Goal: Navigation & Orientation: Find specific page/section

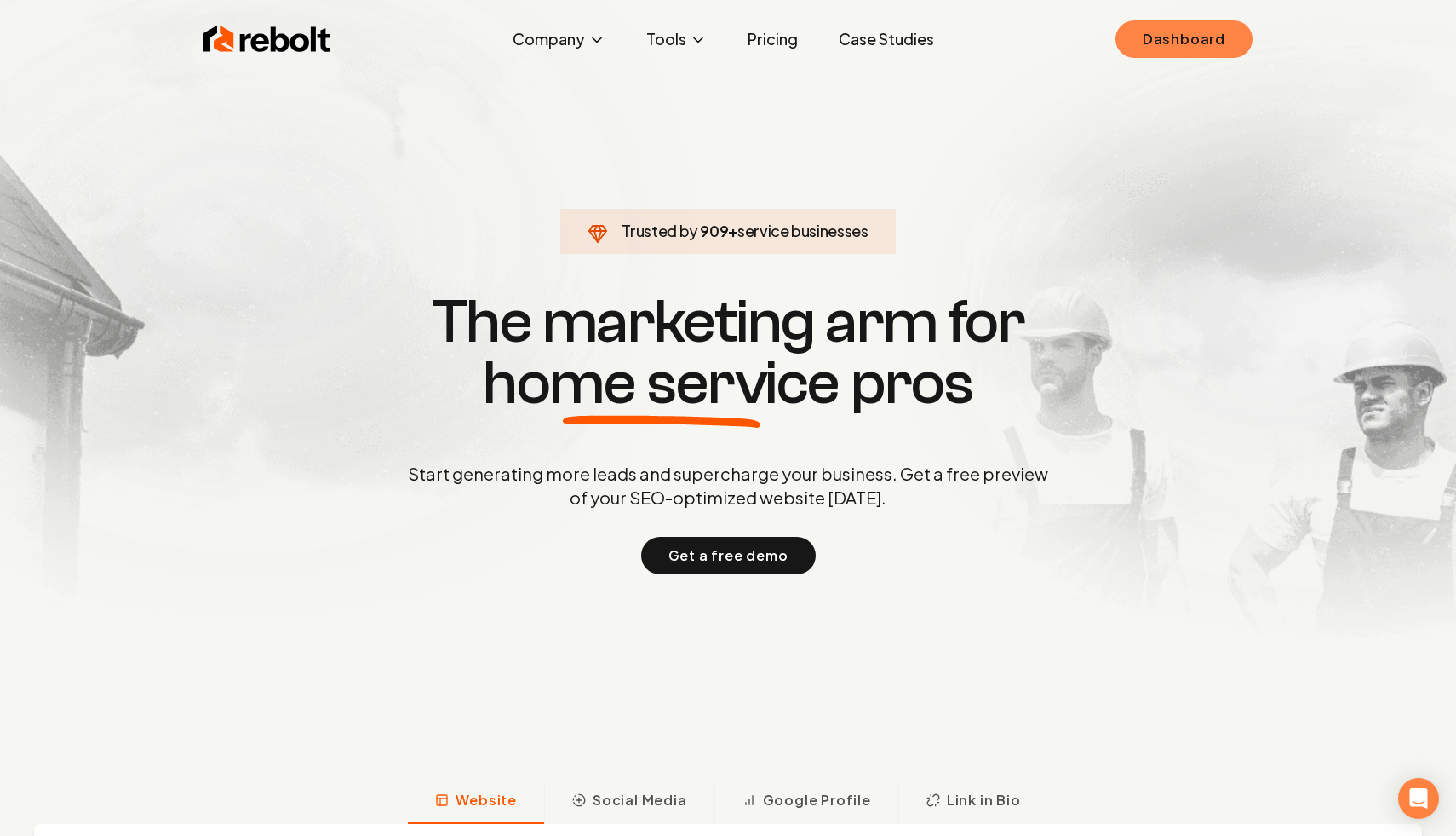
click at [1192, 48] on link "Dashboard" at bounding box center [1184, 39] width 137 height 37
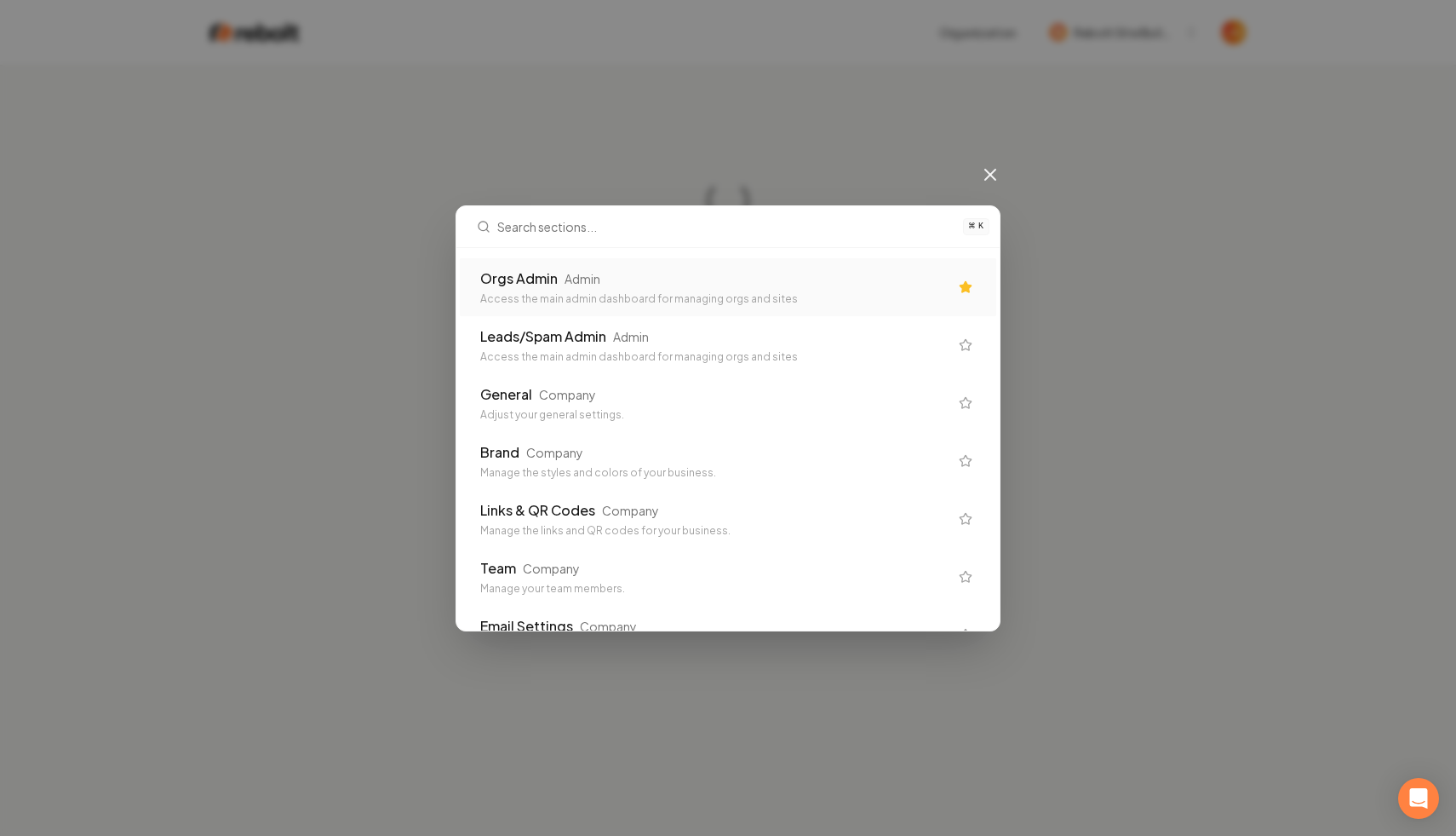
click at [694, 278] on div "Orgs Admin Admin" at bounding box center [715, 278] width 468 height 21
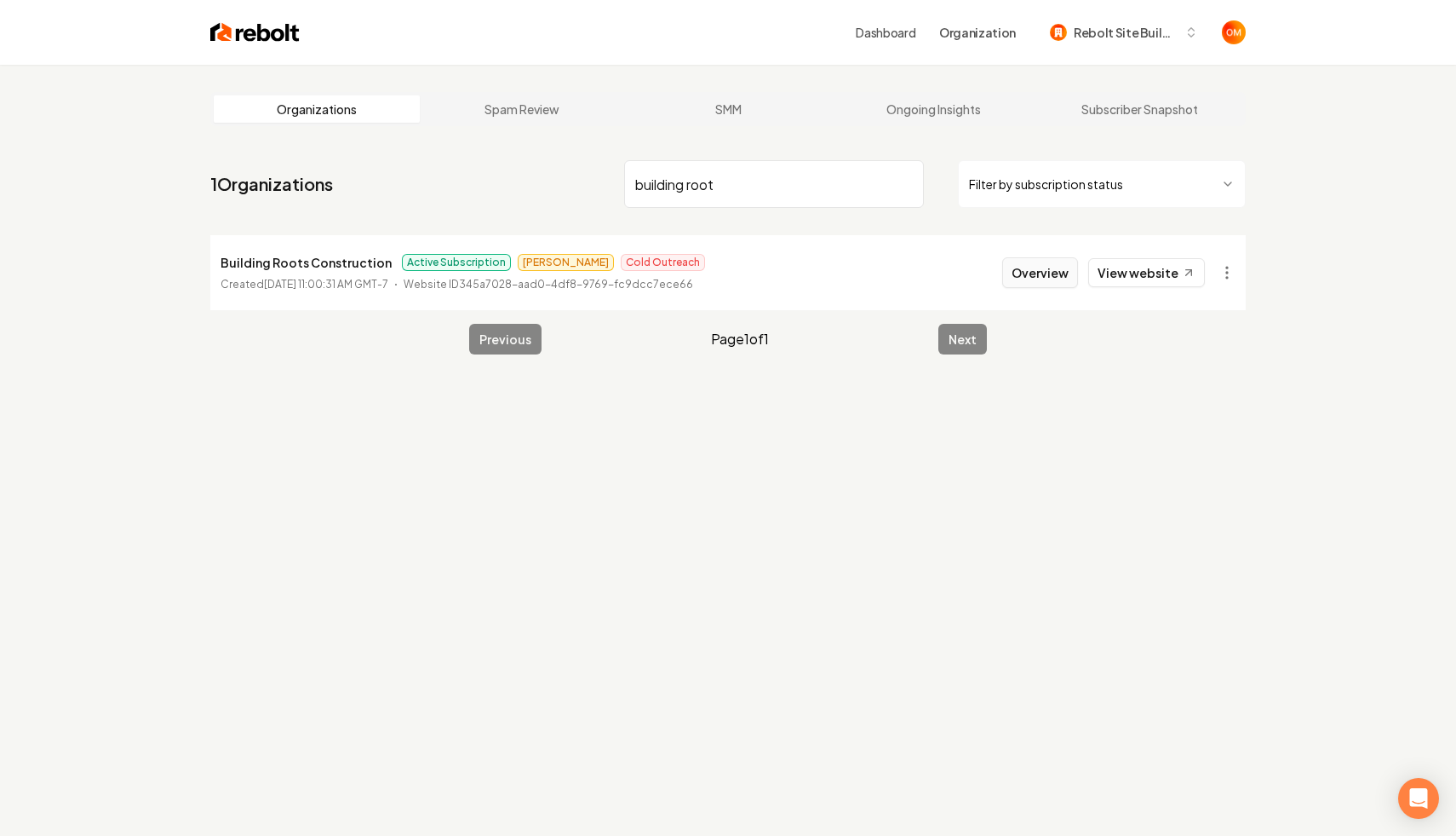
type input "building root"
click at [1061, 278] on button "Overview" at bounding box center [1040, 272] width 76 height 30
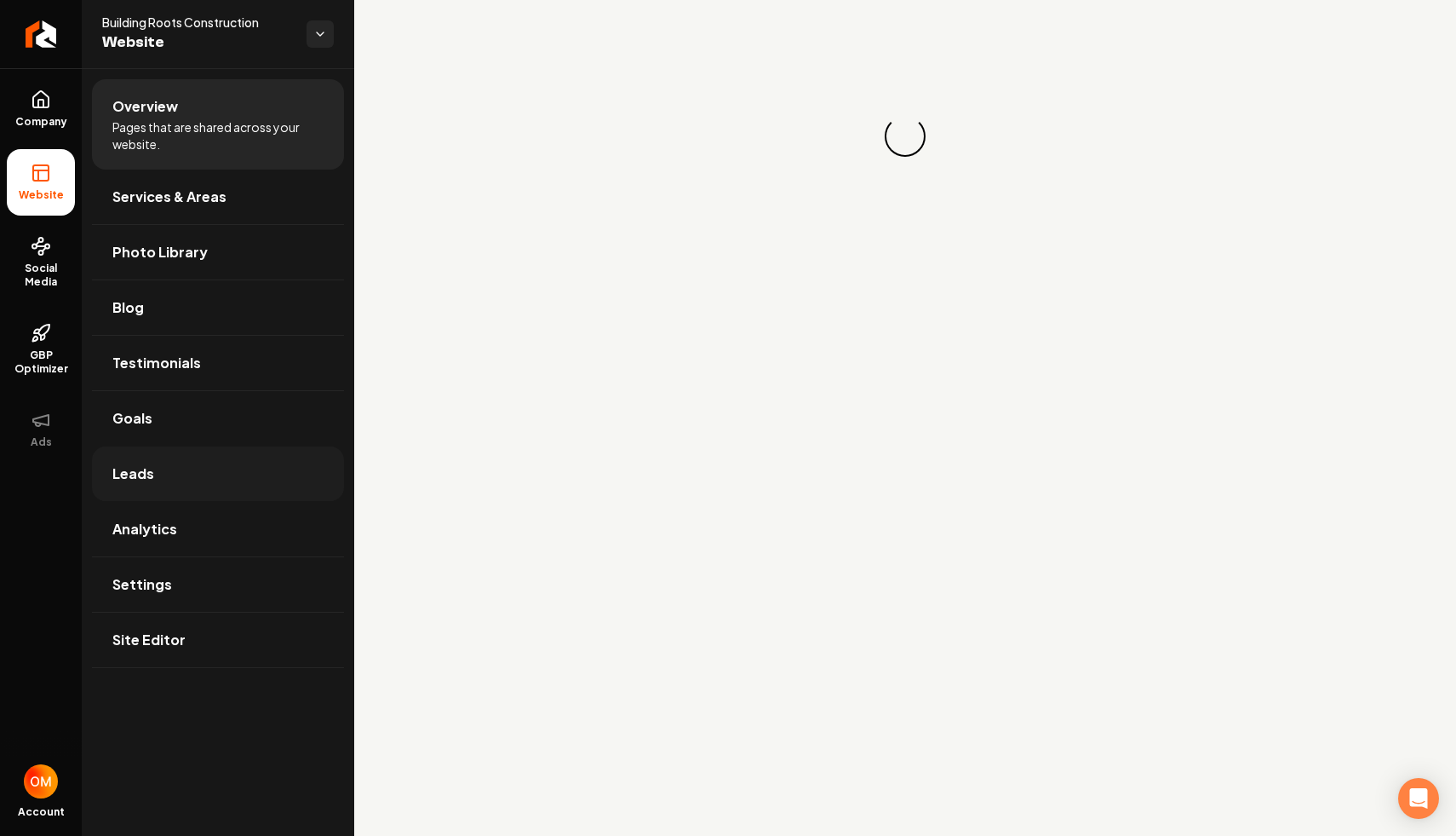
click at [173, 494] on link "Leads" at bounding box center [218, 473] width 252 height 54
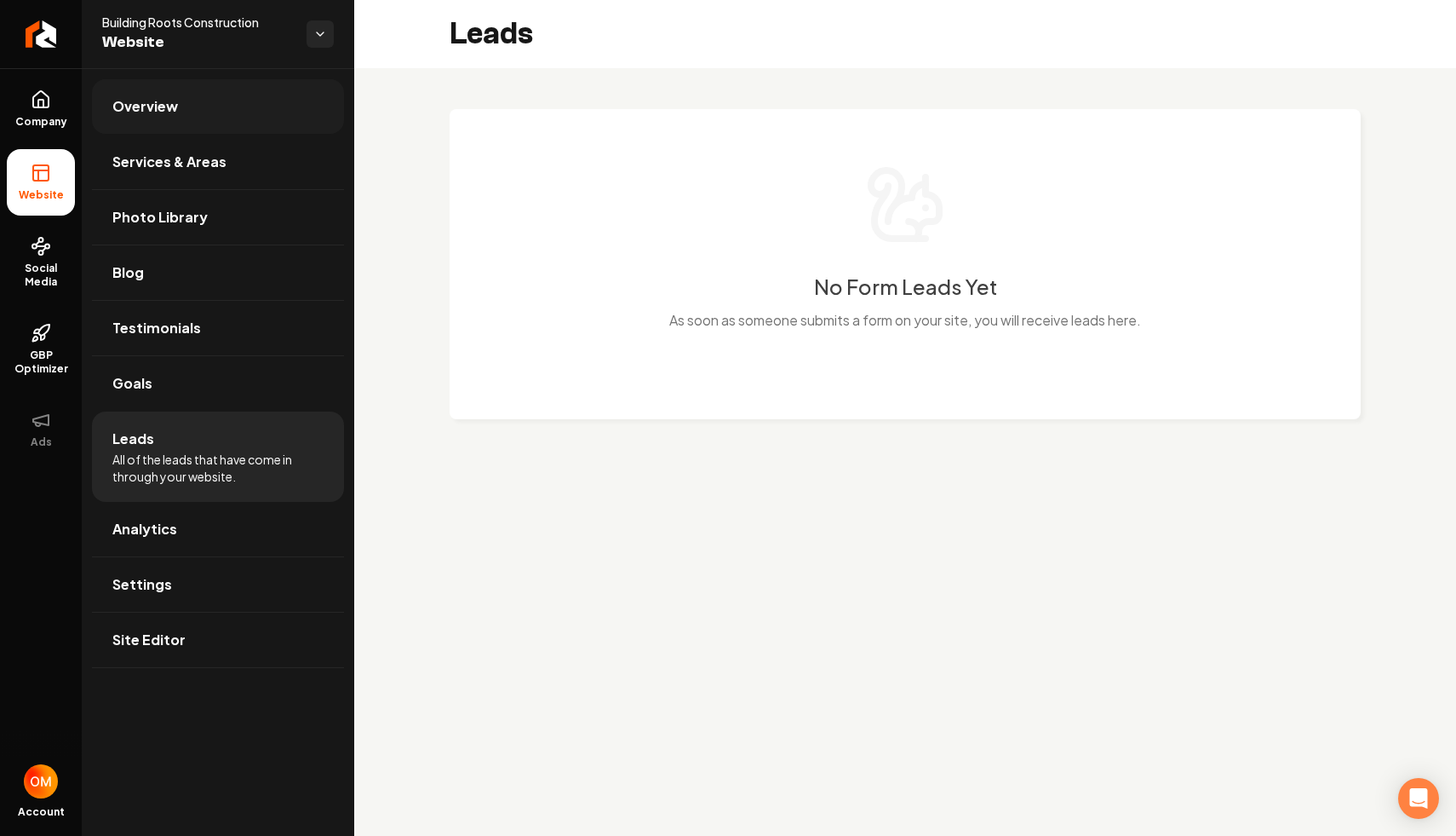
click at [137, 125] on link "Overview" at bounding box center [218, 106] width 252 height 54
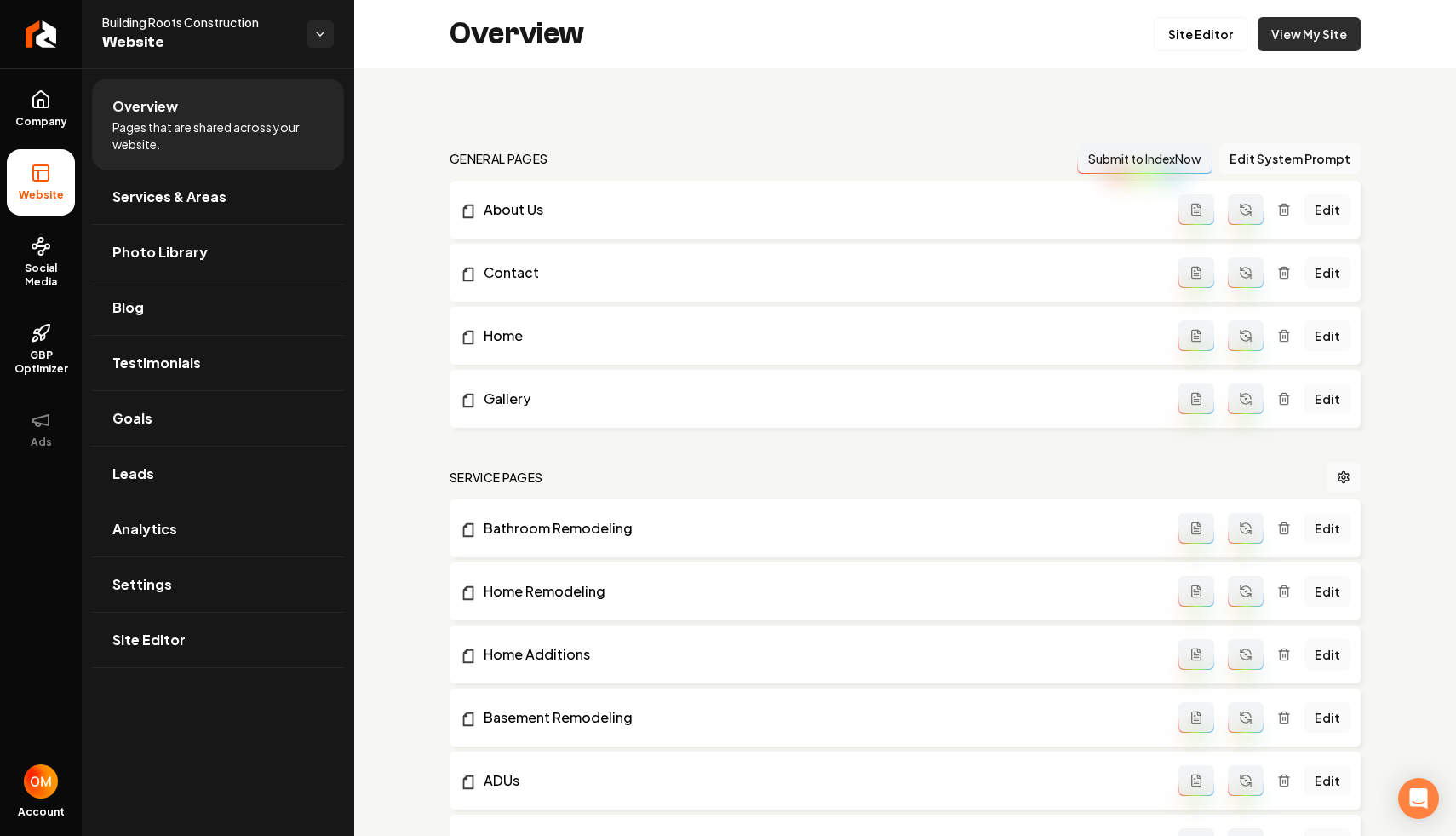
click at [1320, 30] on link "View My Site" at bounding box center [1309, 34] width 103 height 34
click at [12, 40] on link "Return to dashboard" at bounding box center [41, 34] width 82 height 68
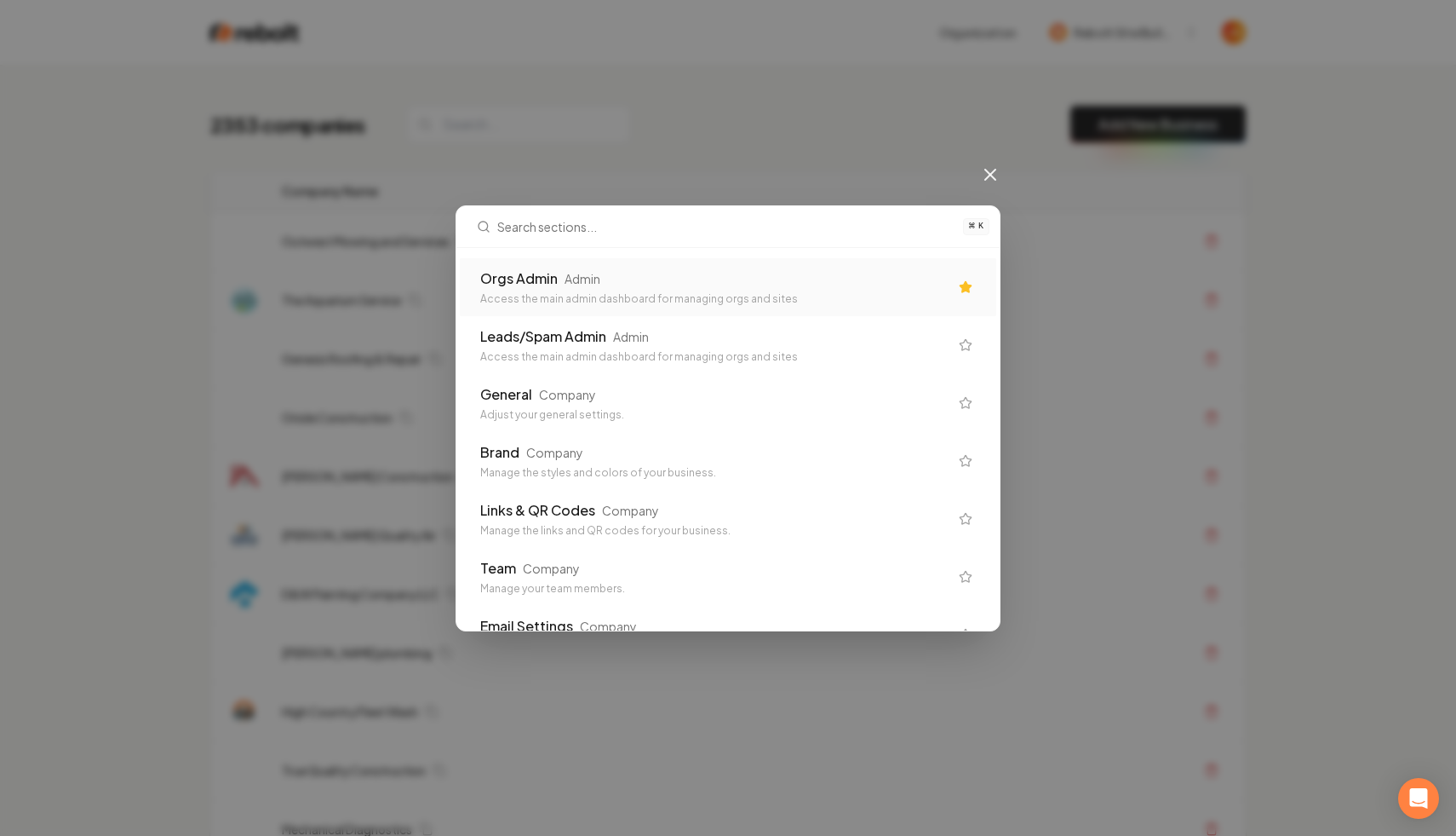
click at [615, 282] on div "Orgs Admin Admin" at bounding box center [715, 278] width 468 height 21
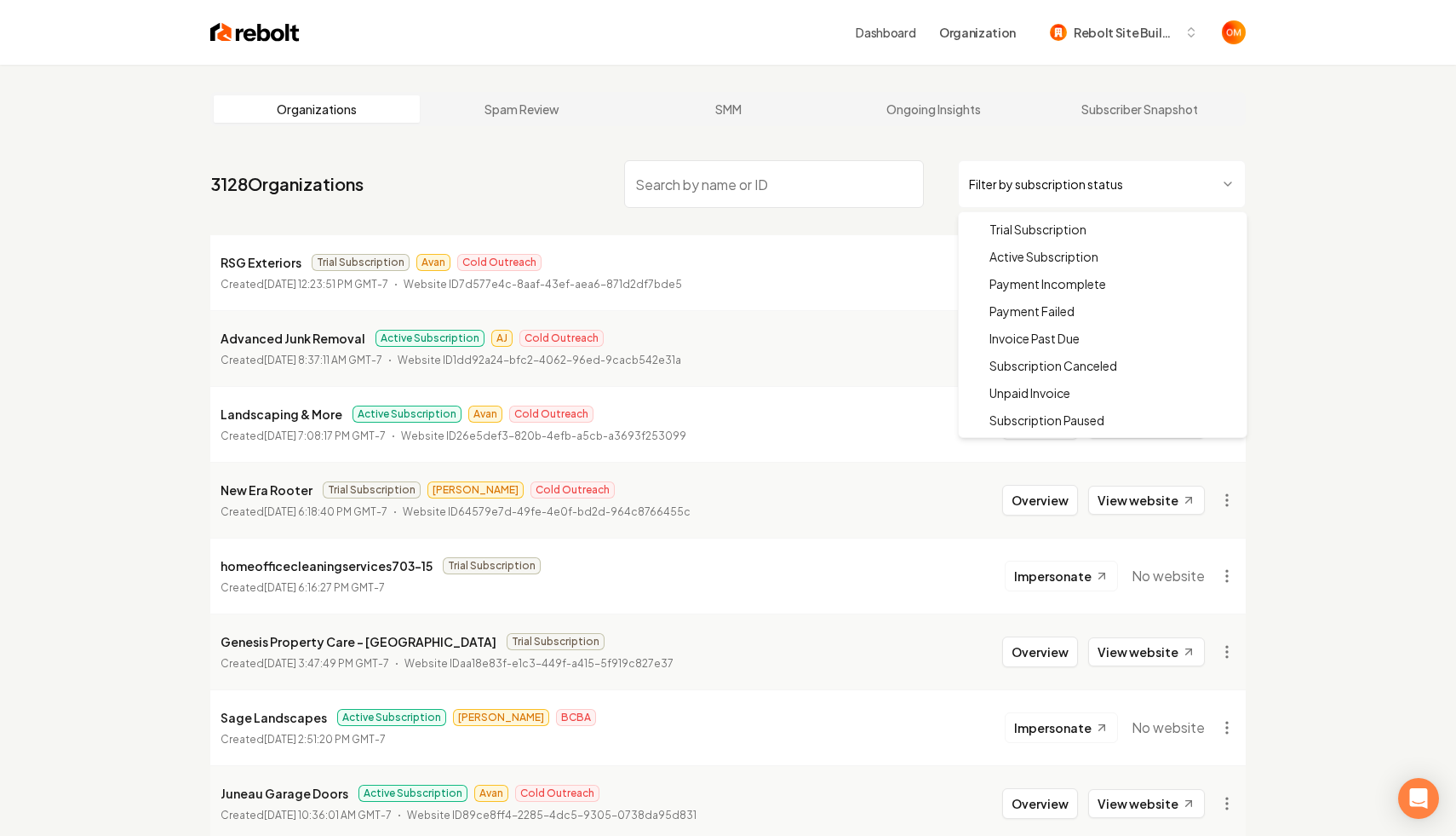
click at [1137, 190] on html "Dashboard Organization Rebolt Site Builder Organizations Spam Review SMM Ongoin…" at bounding box center [728, 418] width 1456 height 836
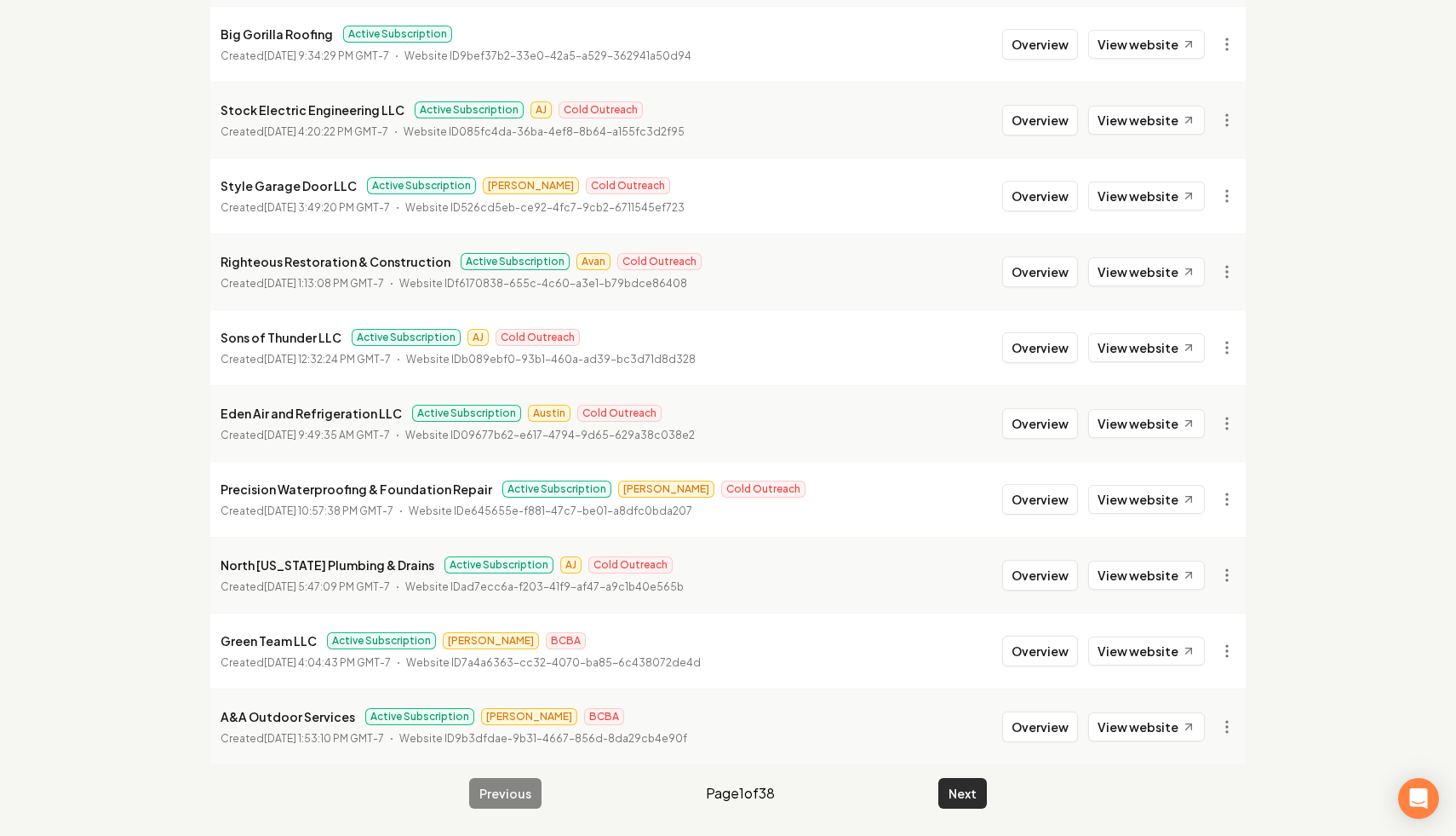
click at [954, 795] on button "Next" at bounding box center [963, 793] width 48 height 30
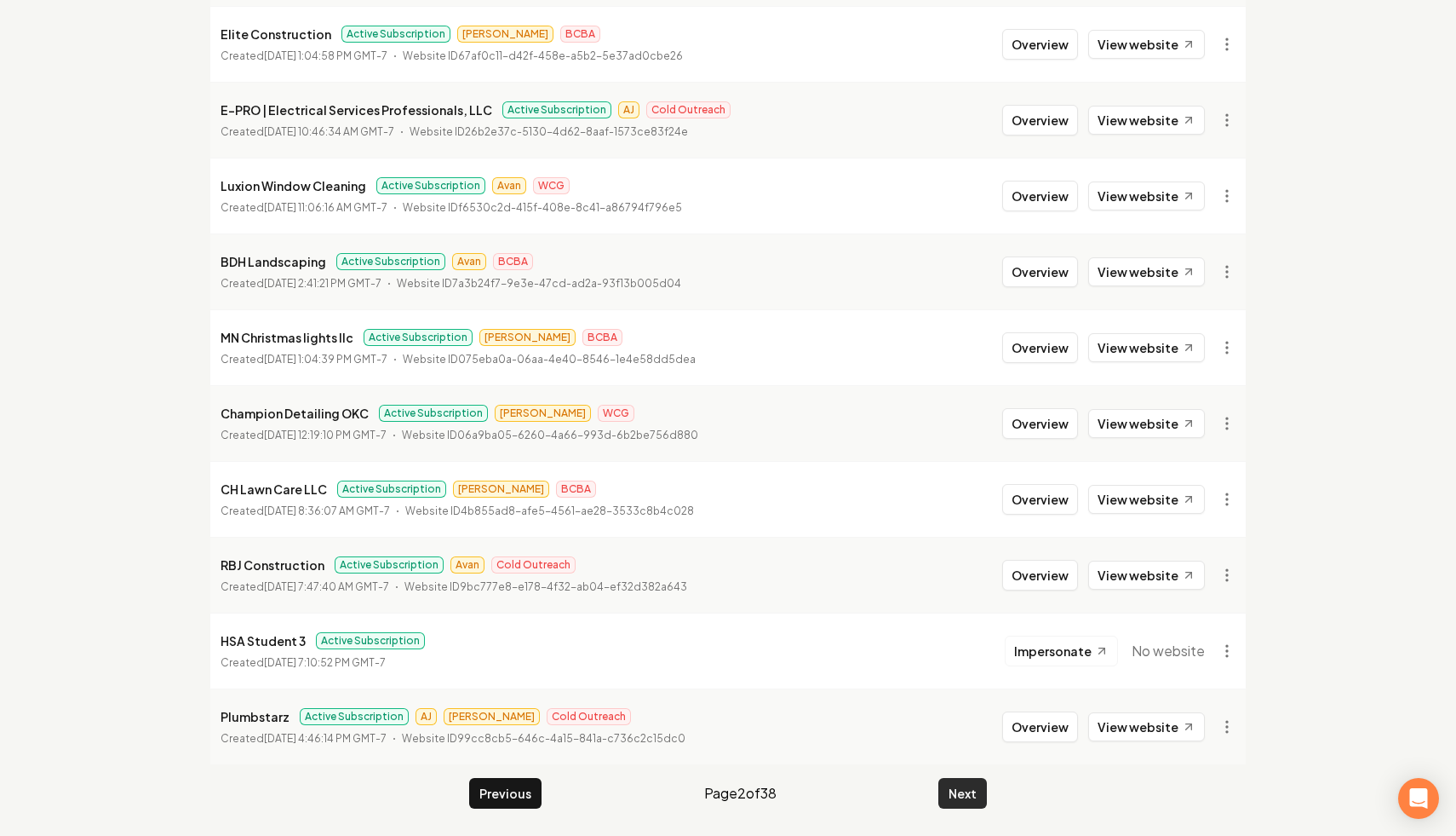
click at [954, 795] on button "Next" at bounding box center [963, 793] width 48 height 30
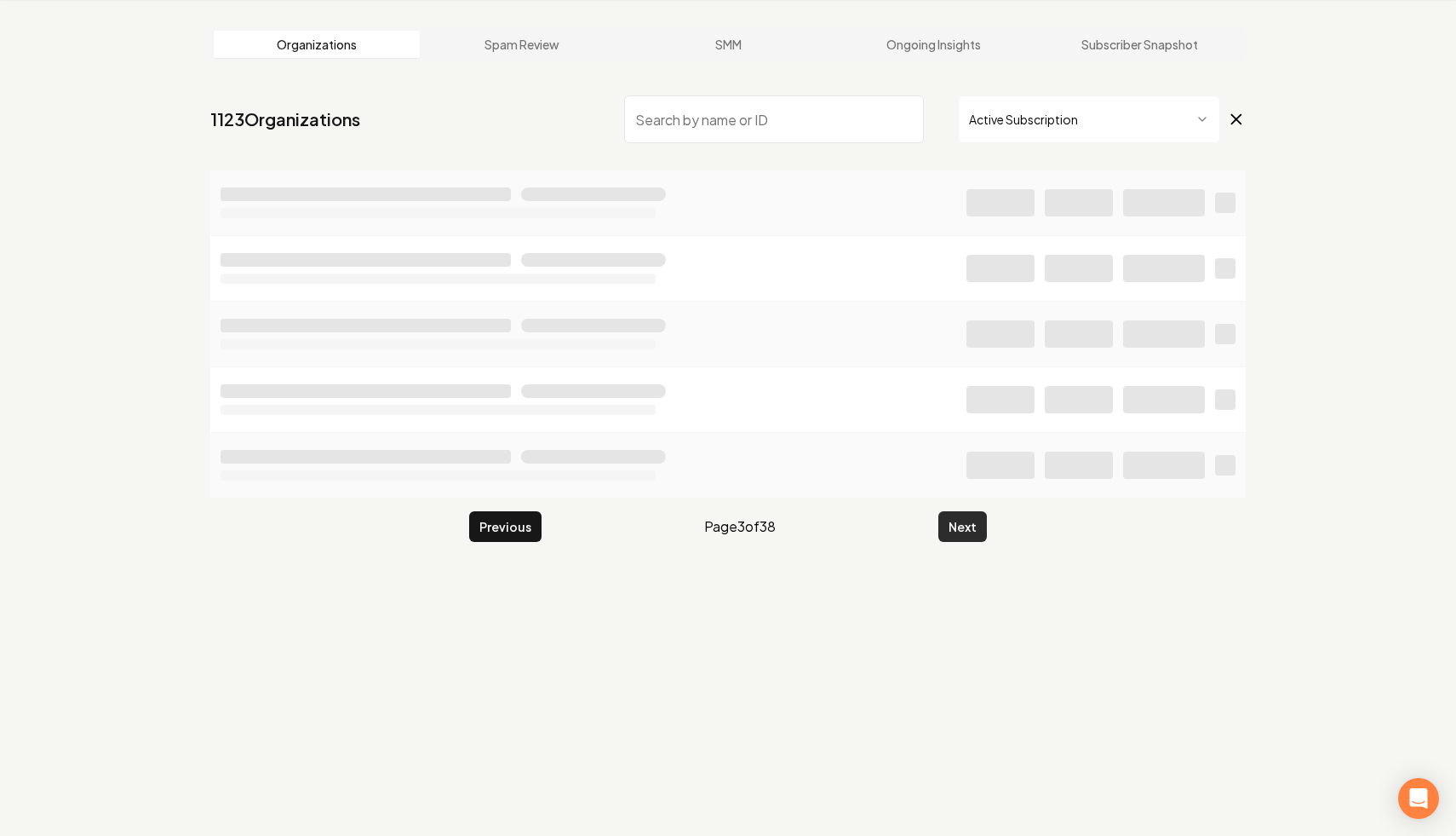
scroll to position [65, 0]
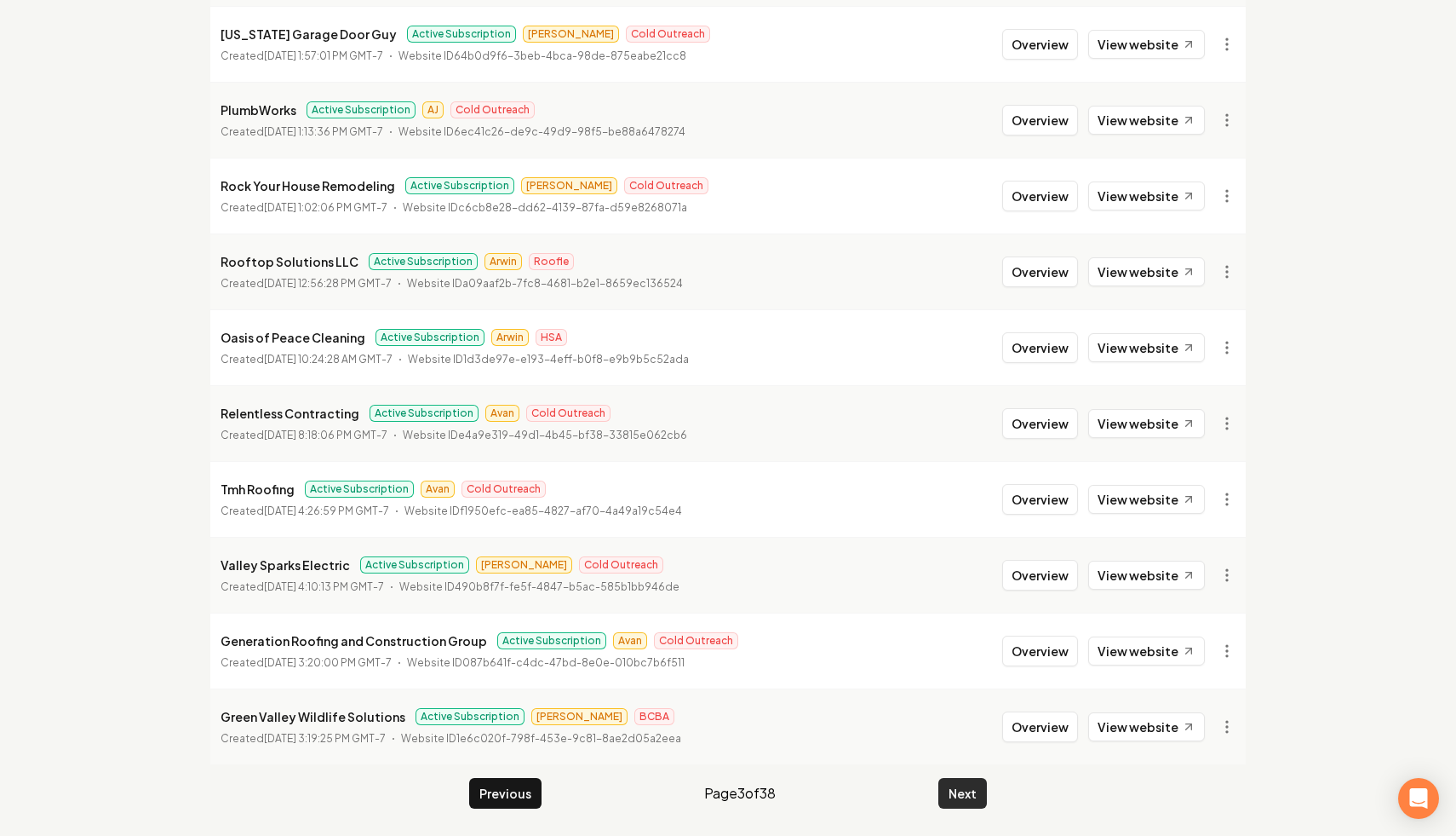
click at [954, 795] on button "Next" at bounding box center [963, 793] width 48 height 30
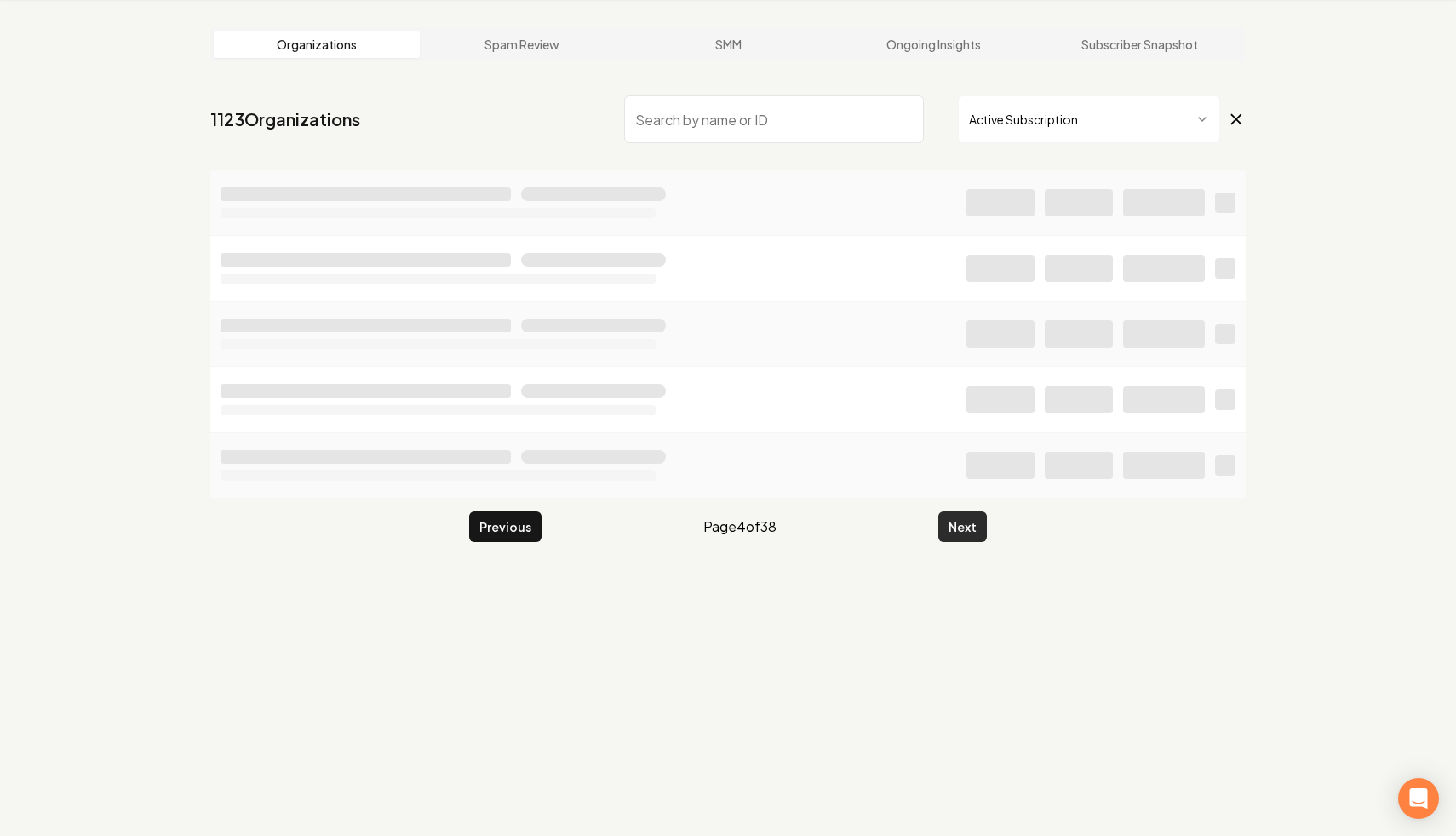
scroll to position [65, 0]
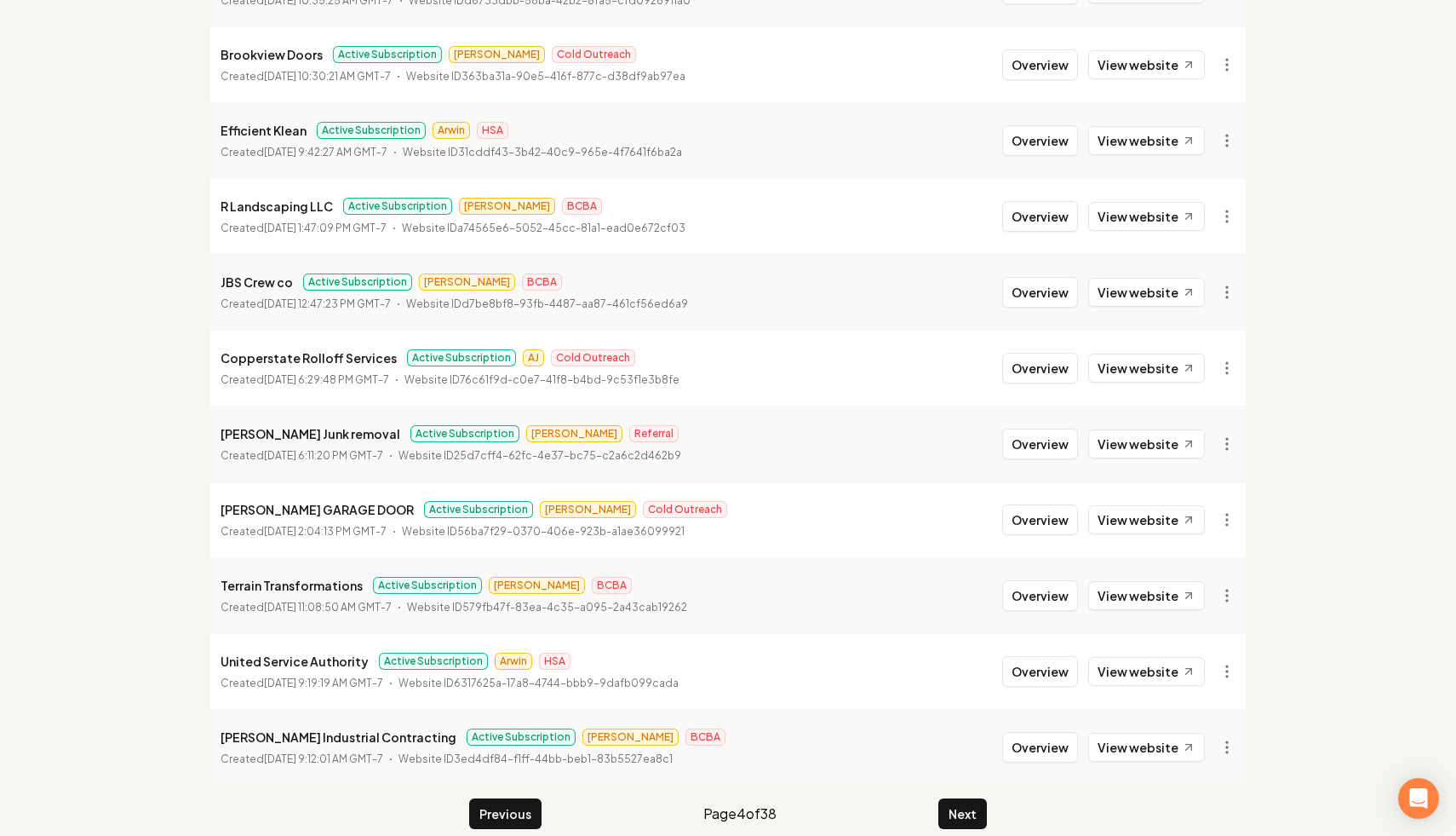
click at [955, 798] on button "Next" at bounding box center [963, 813] width 48 height 30
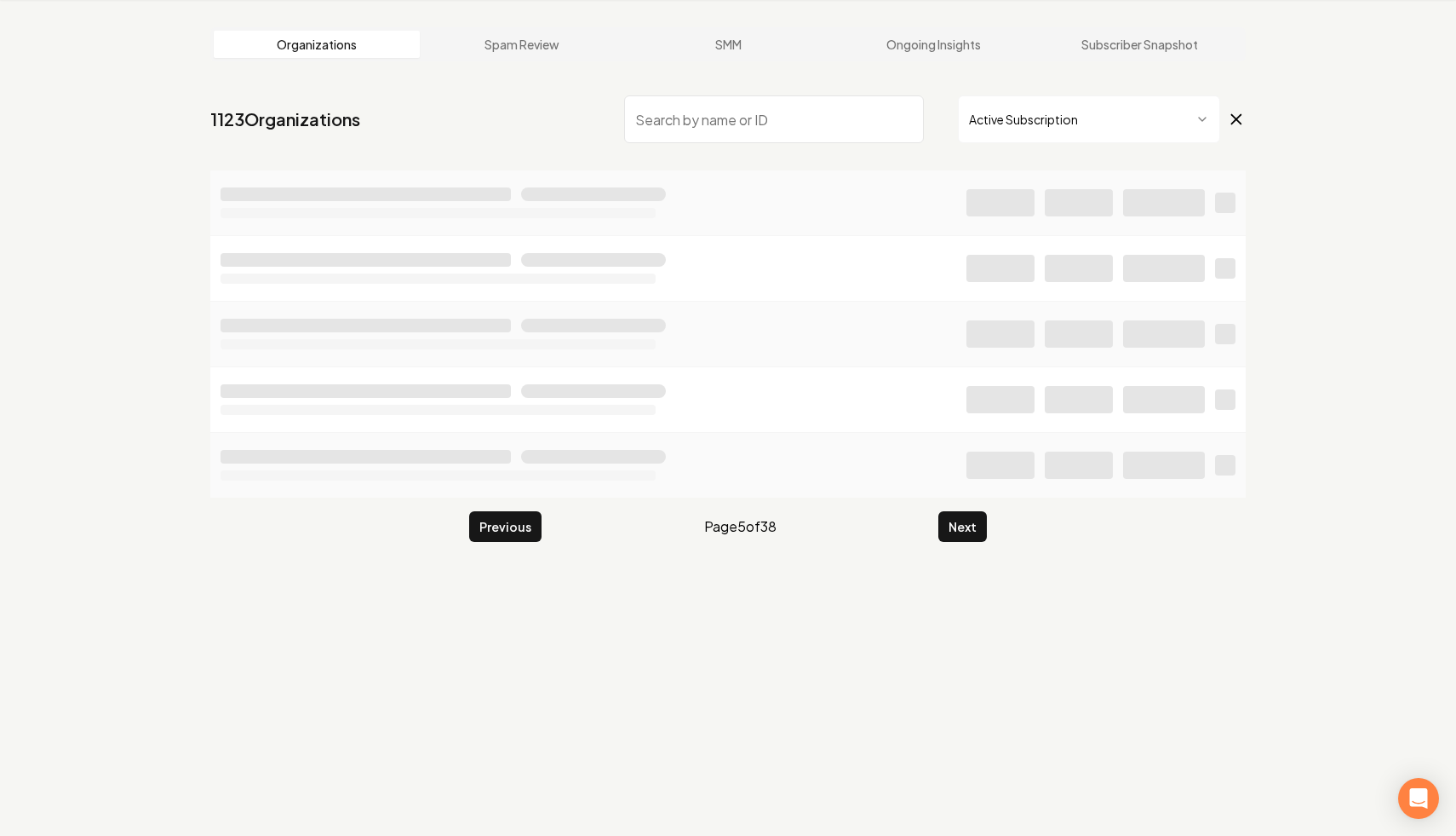
click at [955, 795] on div "Organizations Spam Review SMM Ongoing Insights Subscriber Snapshot 1123 Organiz…" at bounding box center [728, 418] width 1456 height 836
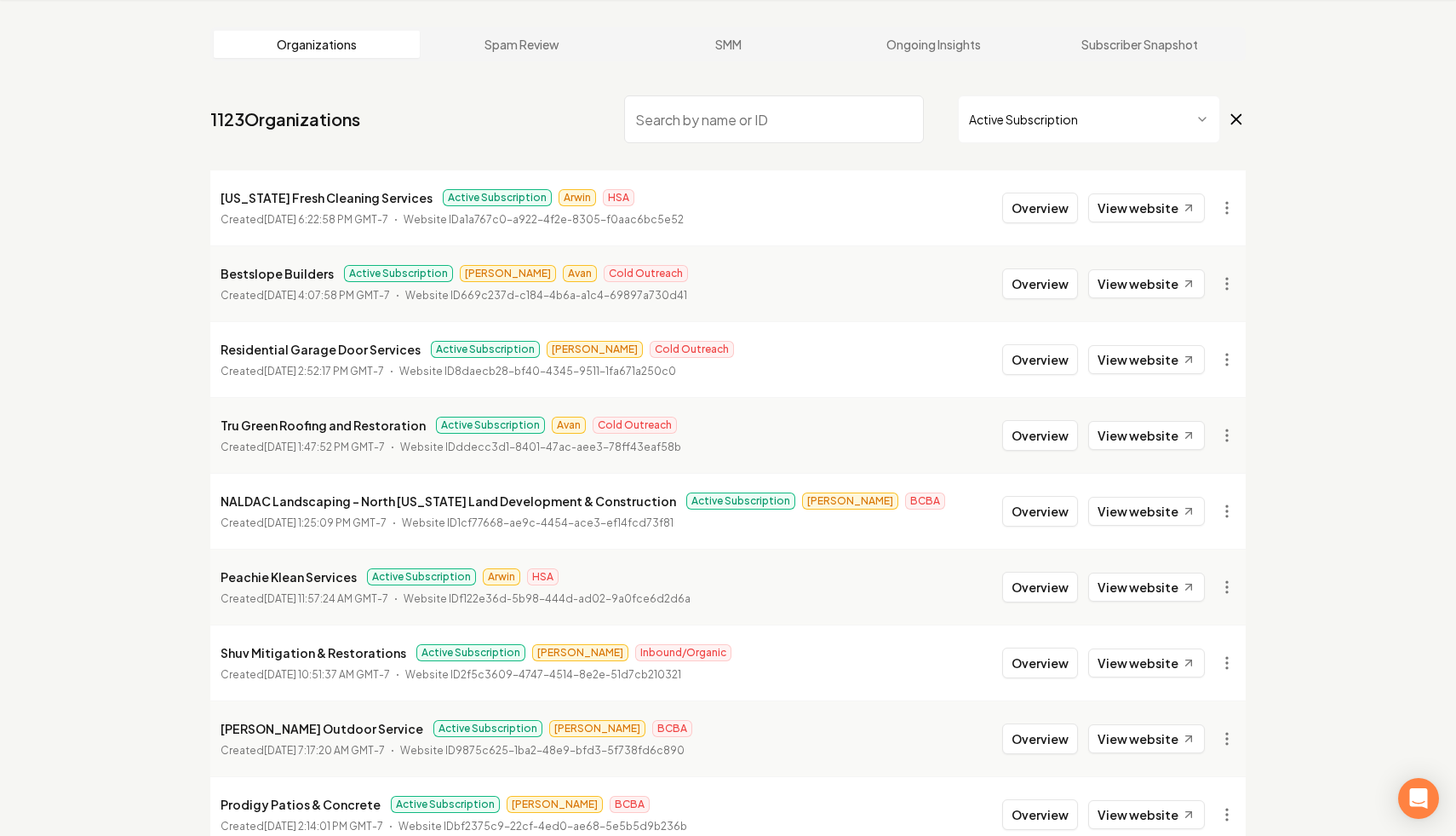
click at [955, 795] on li "Prodigy Patios & Concrete Active Subscription [PERSON_NAME] BCBA Created [DATE]…" at bounding box center [728, 814] width 1035 height 76
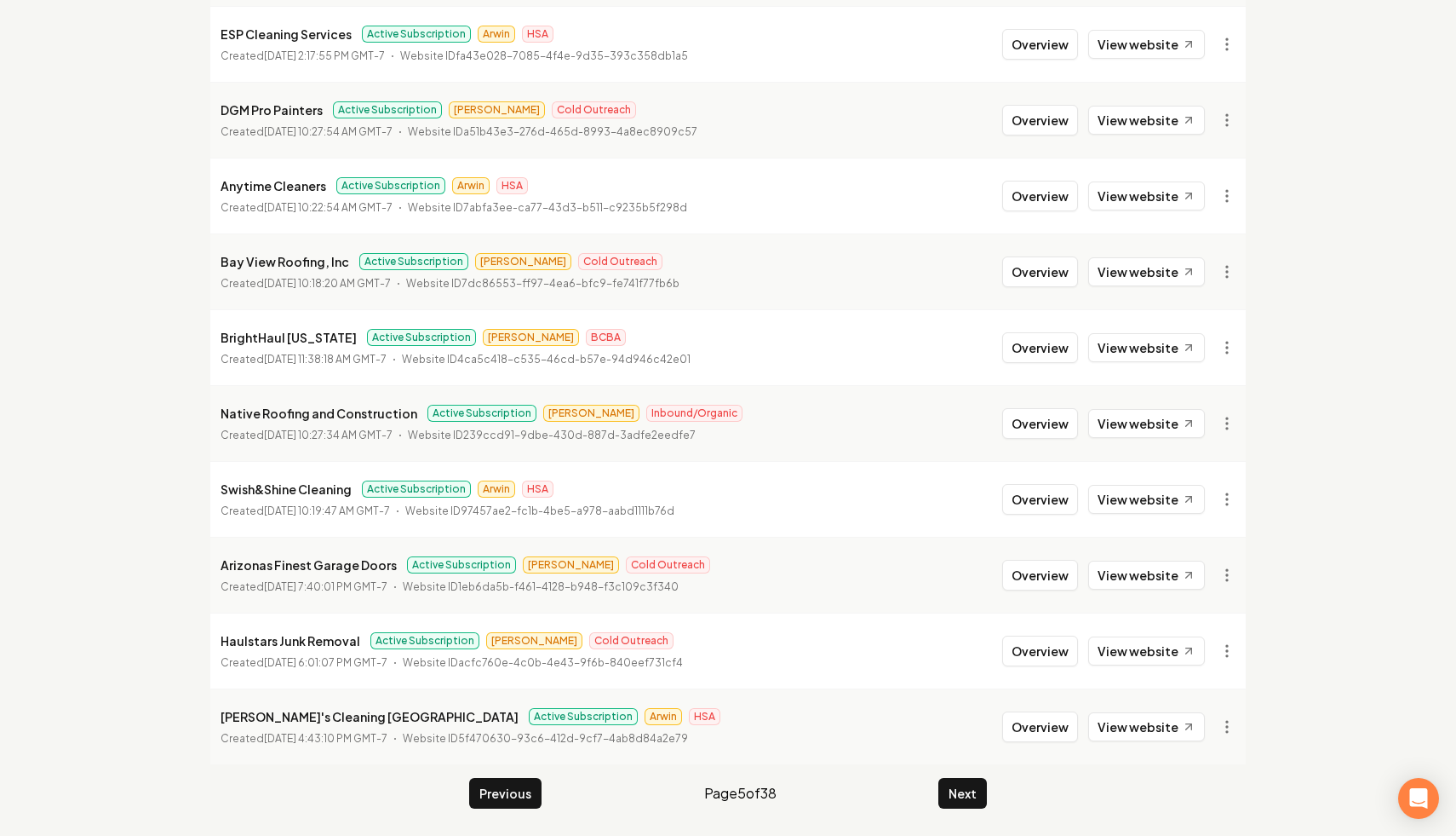
click at [955, 795] on button "Next" at bounding box center [963, 793] width 48 height 30
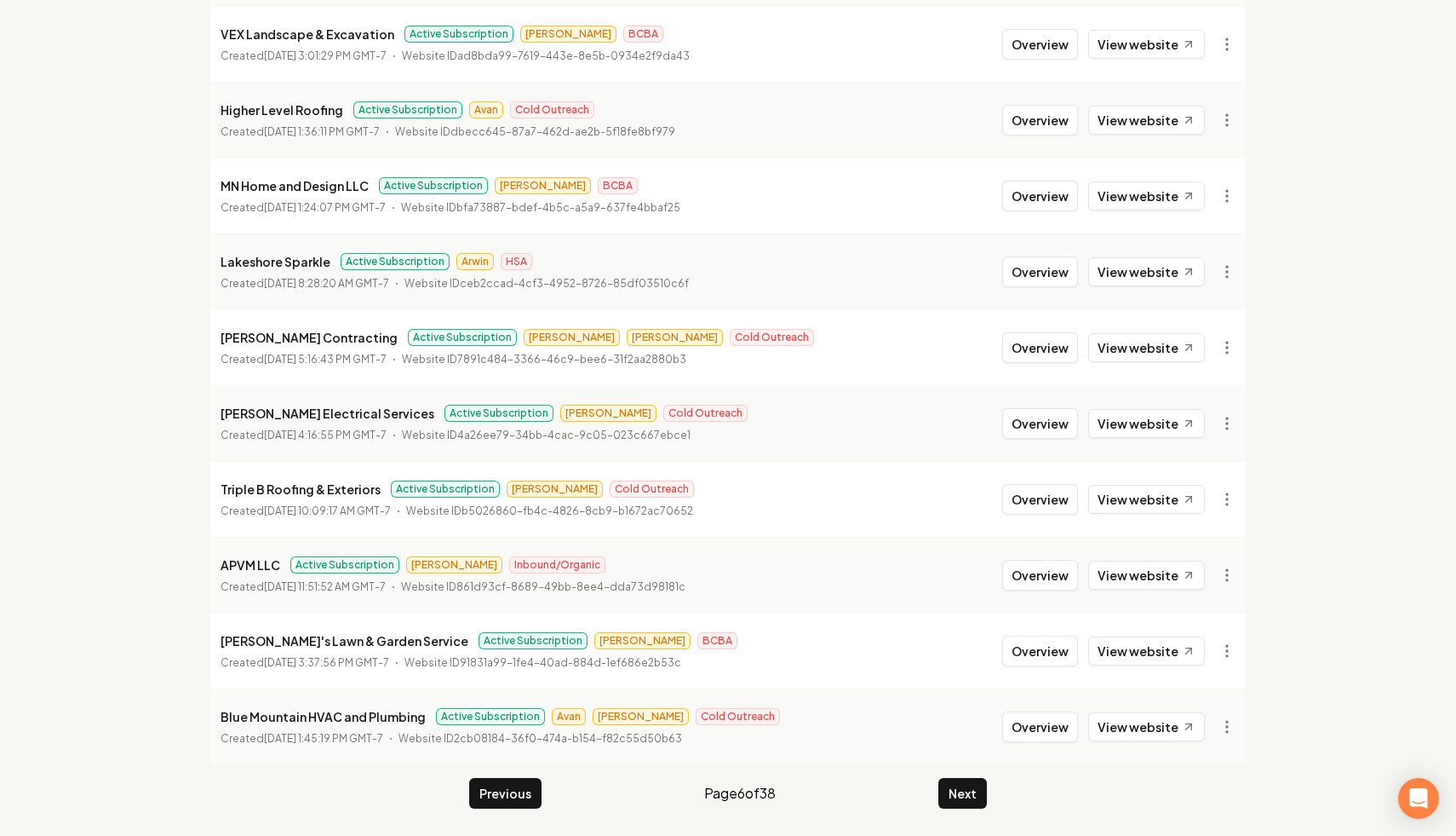
click at [955, 795] on button "Next" at bounding box center [963, 793] width 48 height 30
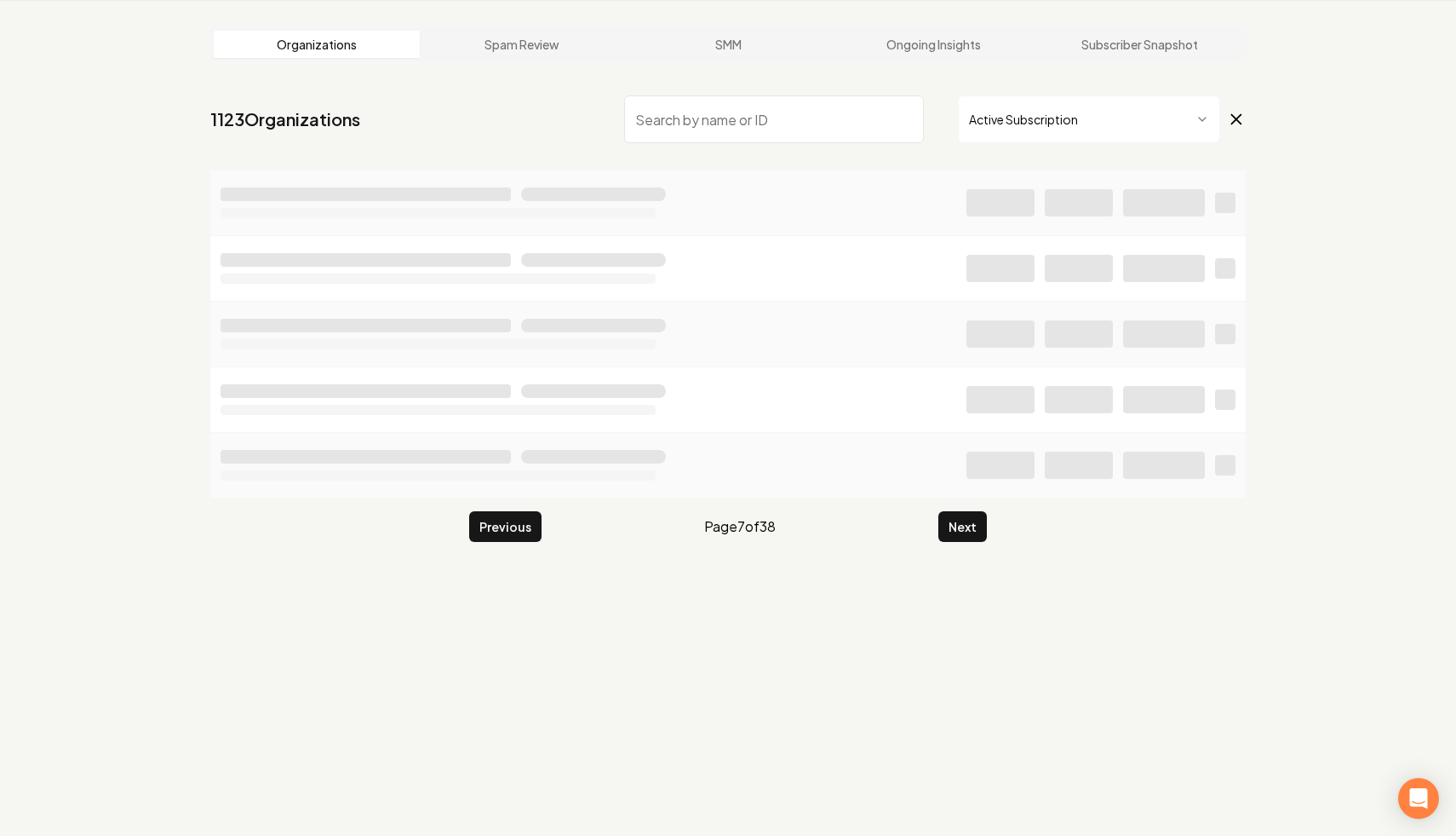
scroll to position [1745, 0]
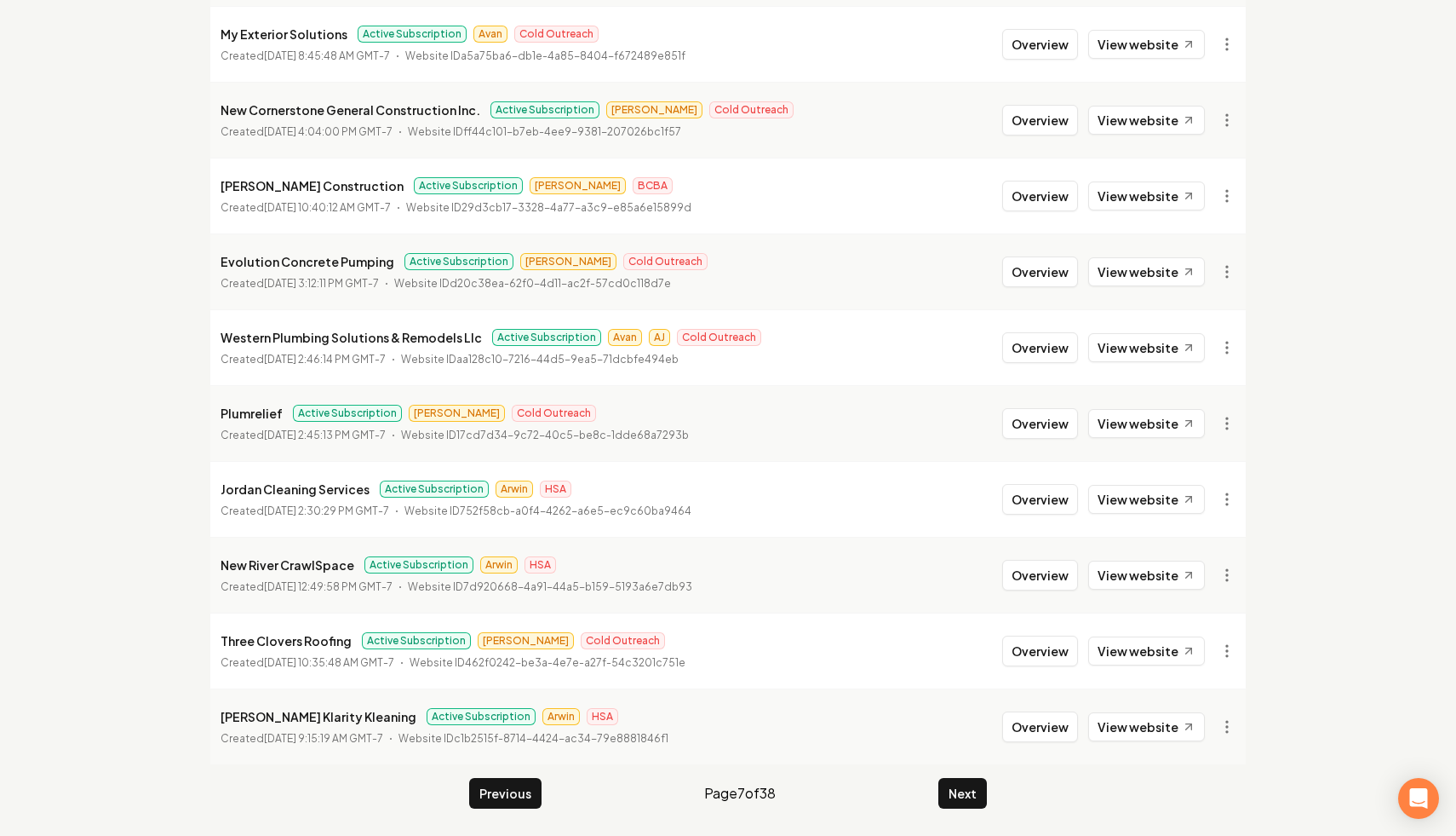
click at [955, 797] on button "Next" at bounding box center [963, 793] width 48 height 30
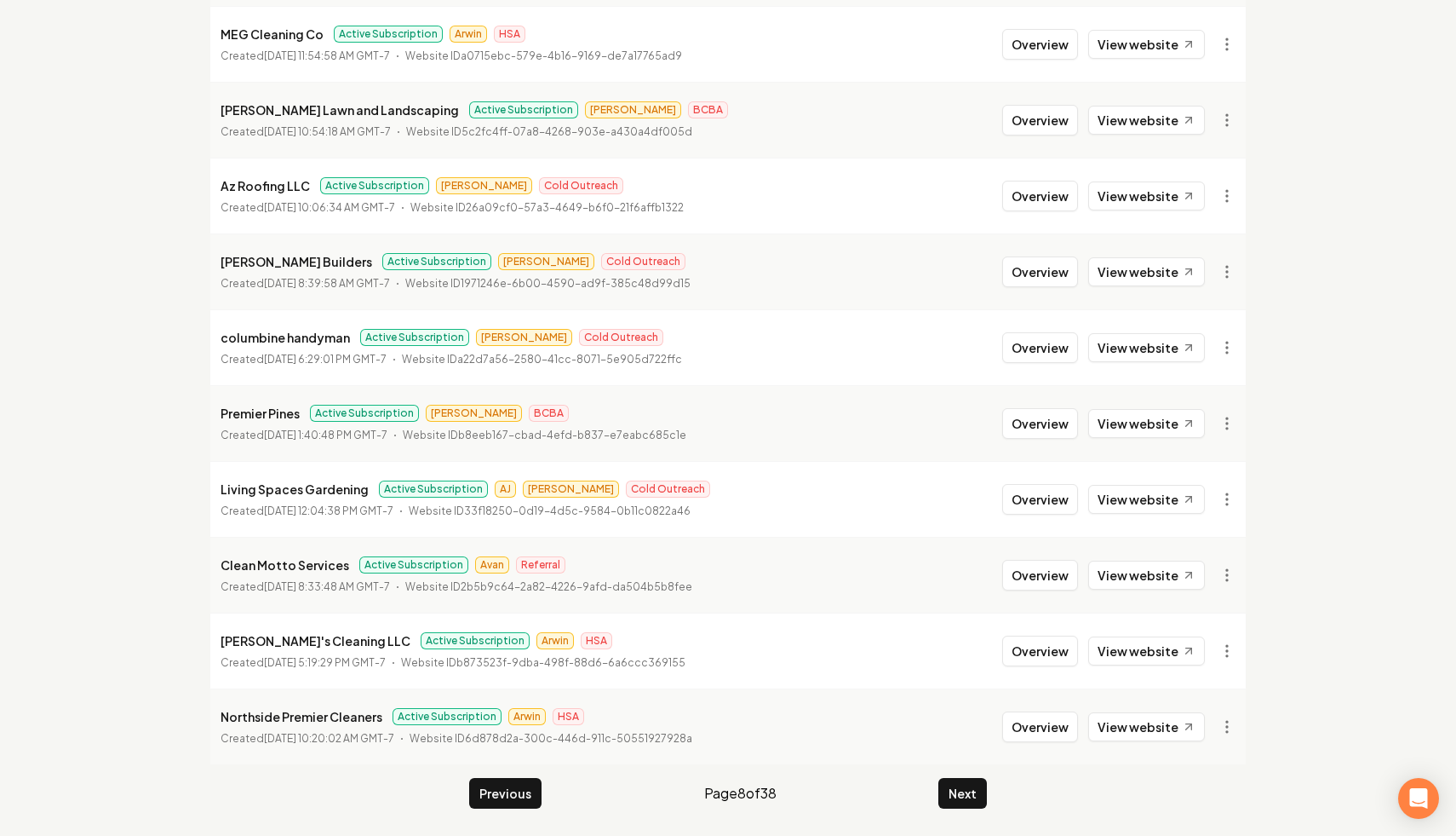
click at [955, 795] on button "Next" at bounding box center [963, 793] width 48 height 30
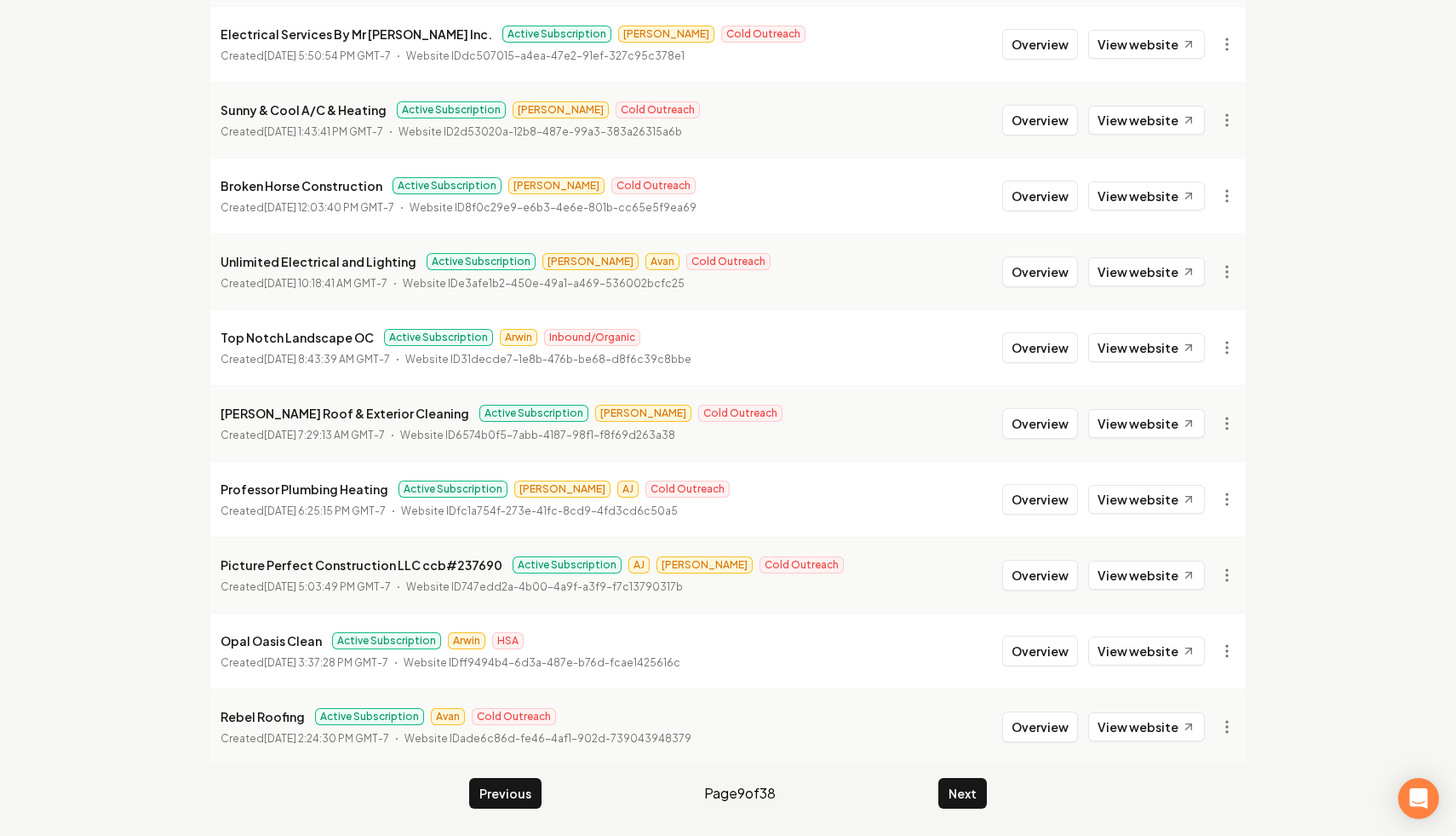
click at [955, 796] on button "Next" at bounding box center [963, 793] width 48 height 30
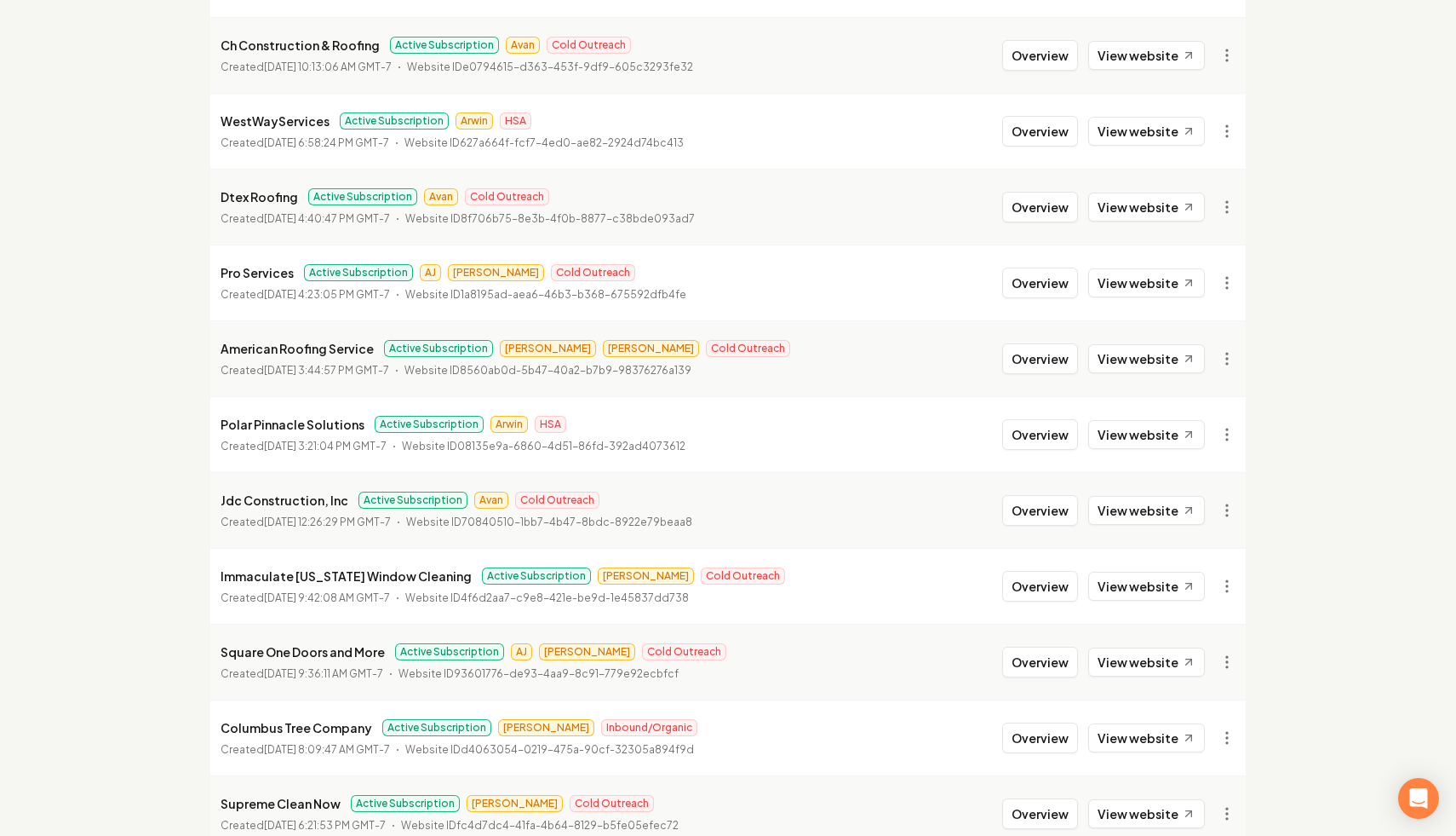
scroll to position [1204, 0]
click at [1060, 591] on button "Overview" at bounding box center [1040, 584] width 76 height 30
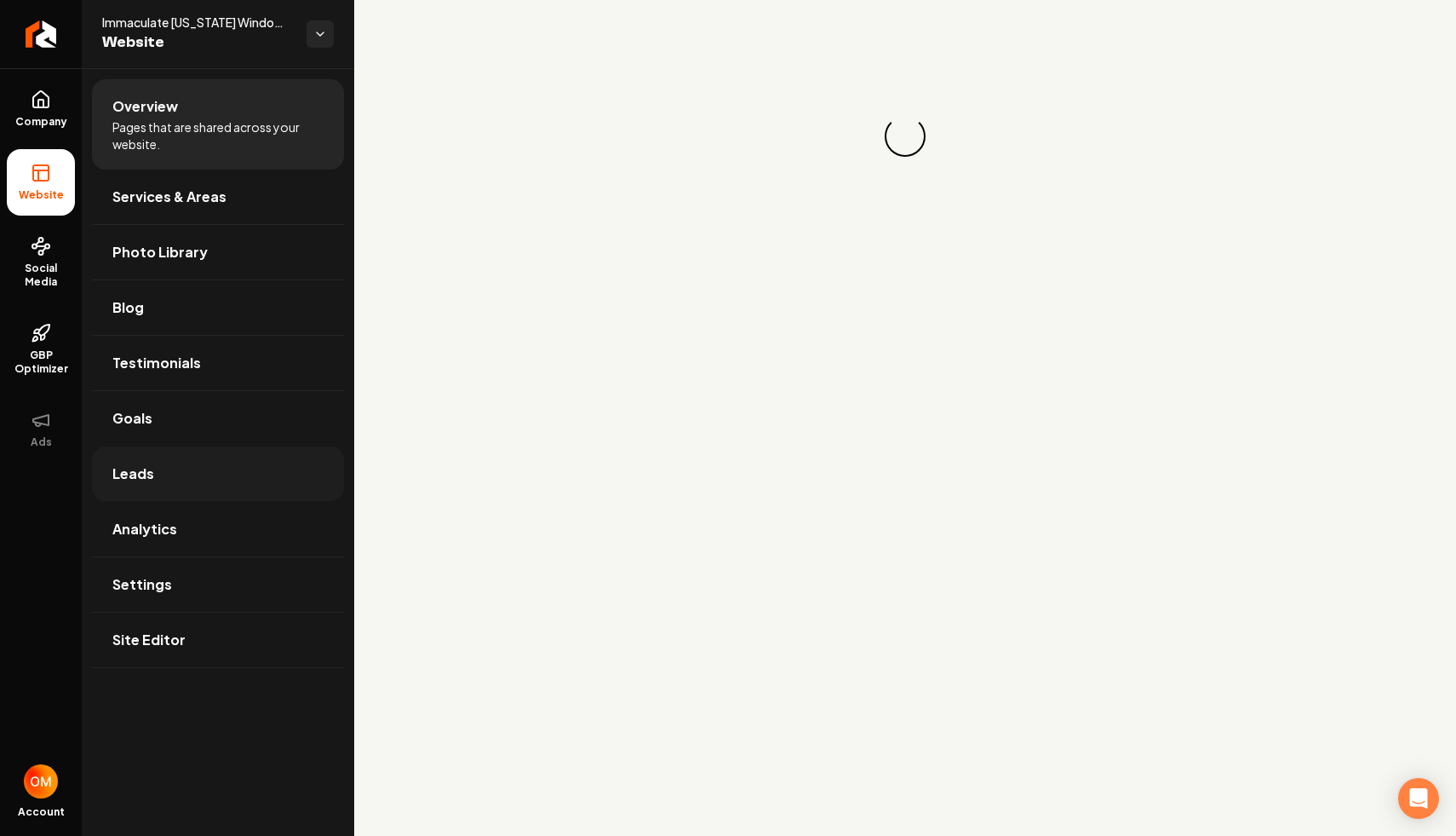
click at [206, 460] on link "Leads" at bounding box center [218, 473] width 252 height 54
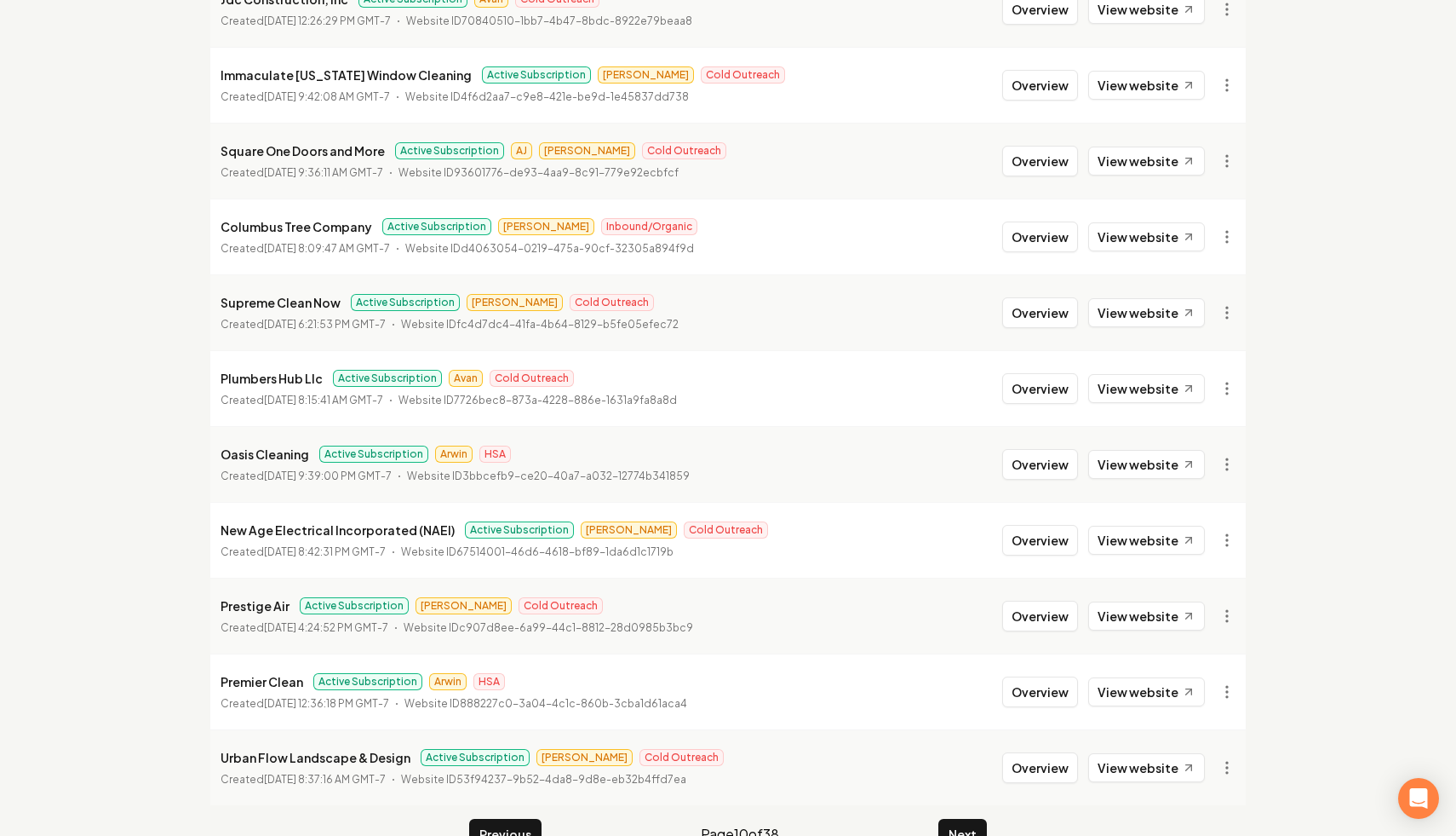
scroll to position [1745, 0]
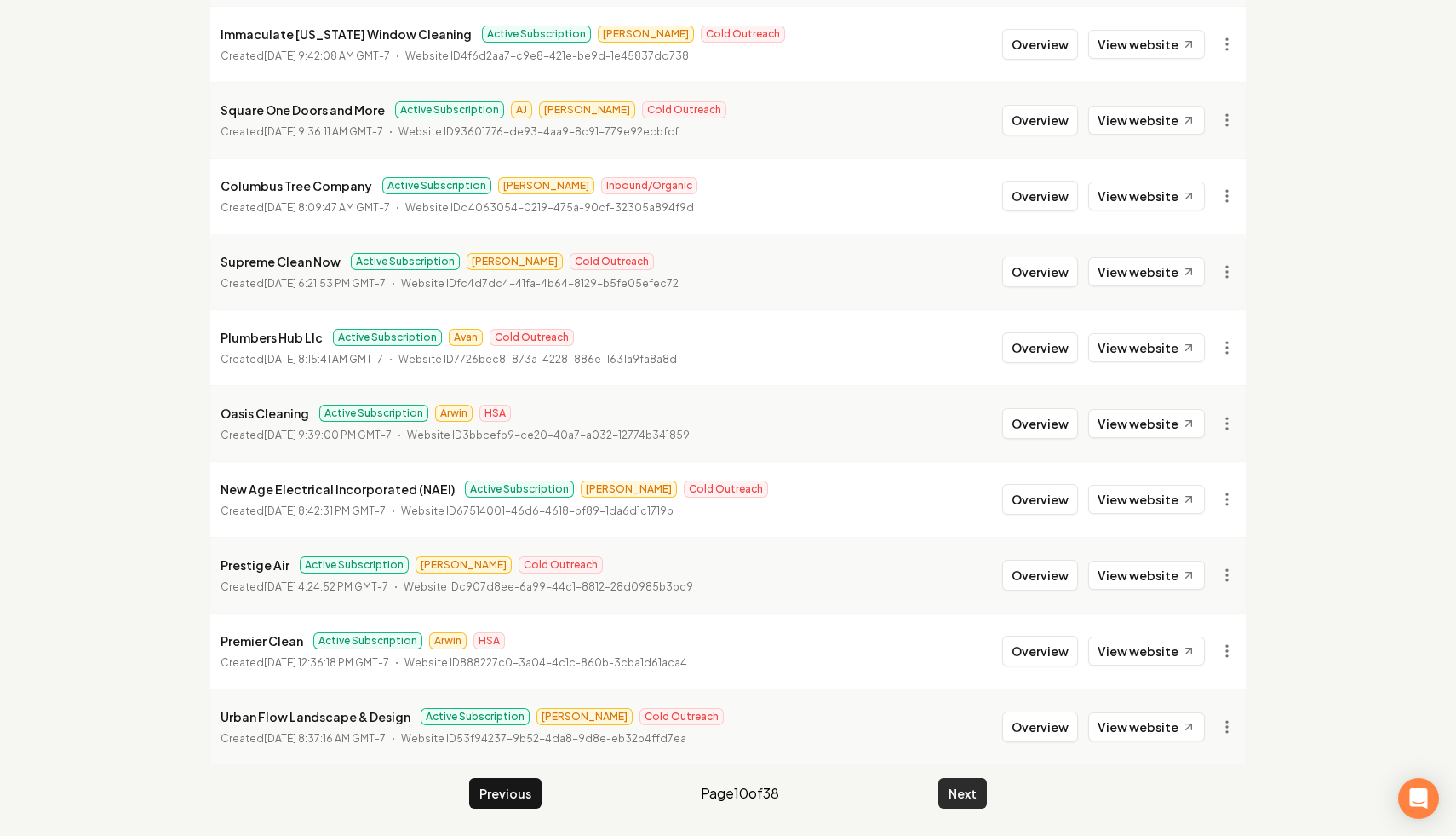
click at [950, 788] on button "Next" at bounding box center [963, 793] width 48 height 30
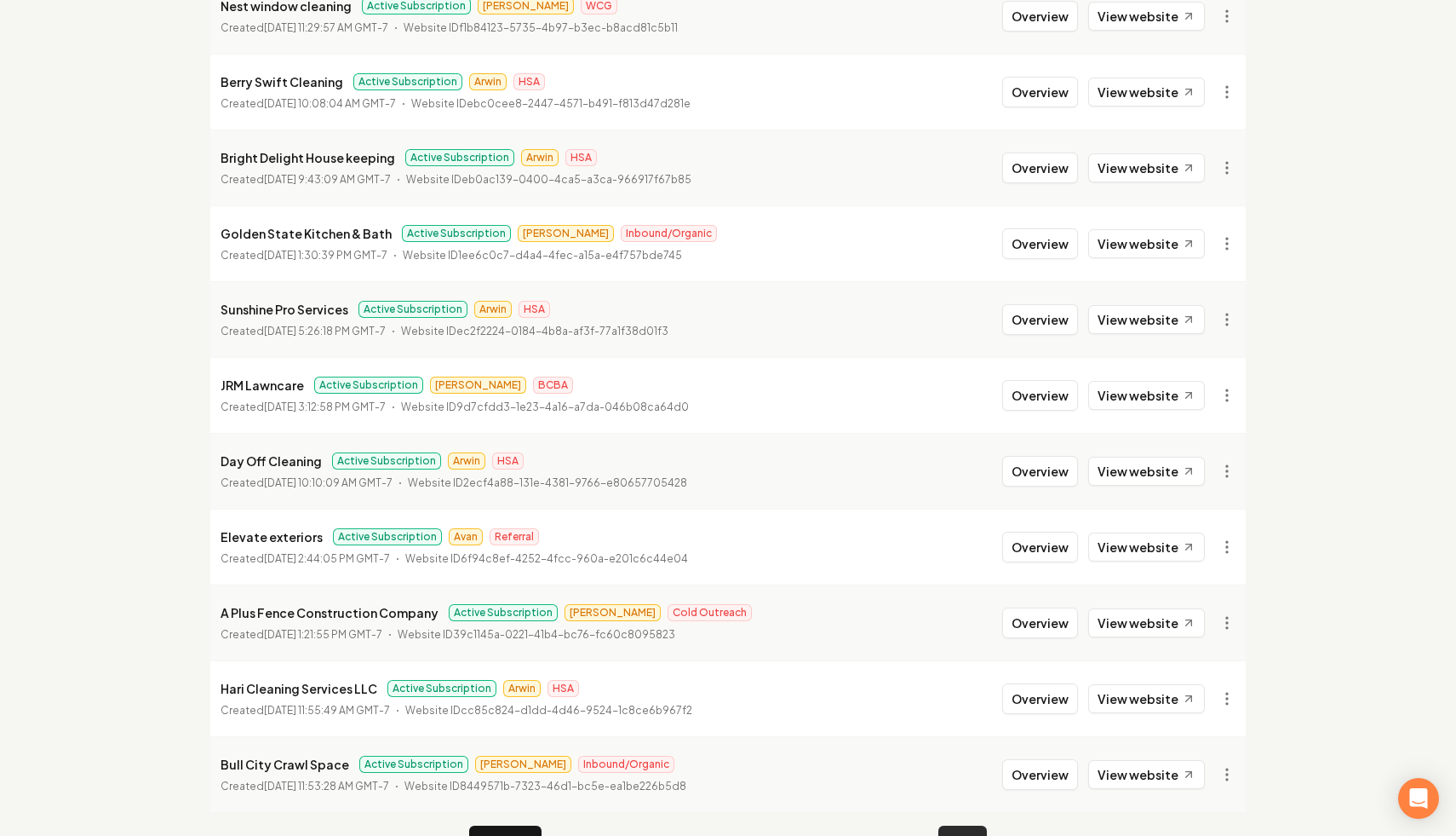
scroll to position [1745, 0]
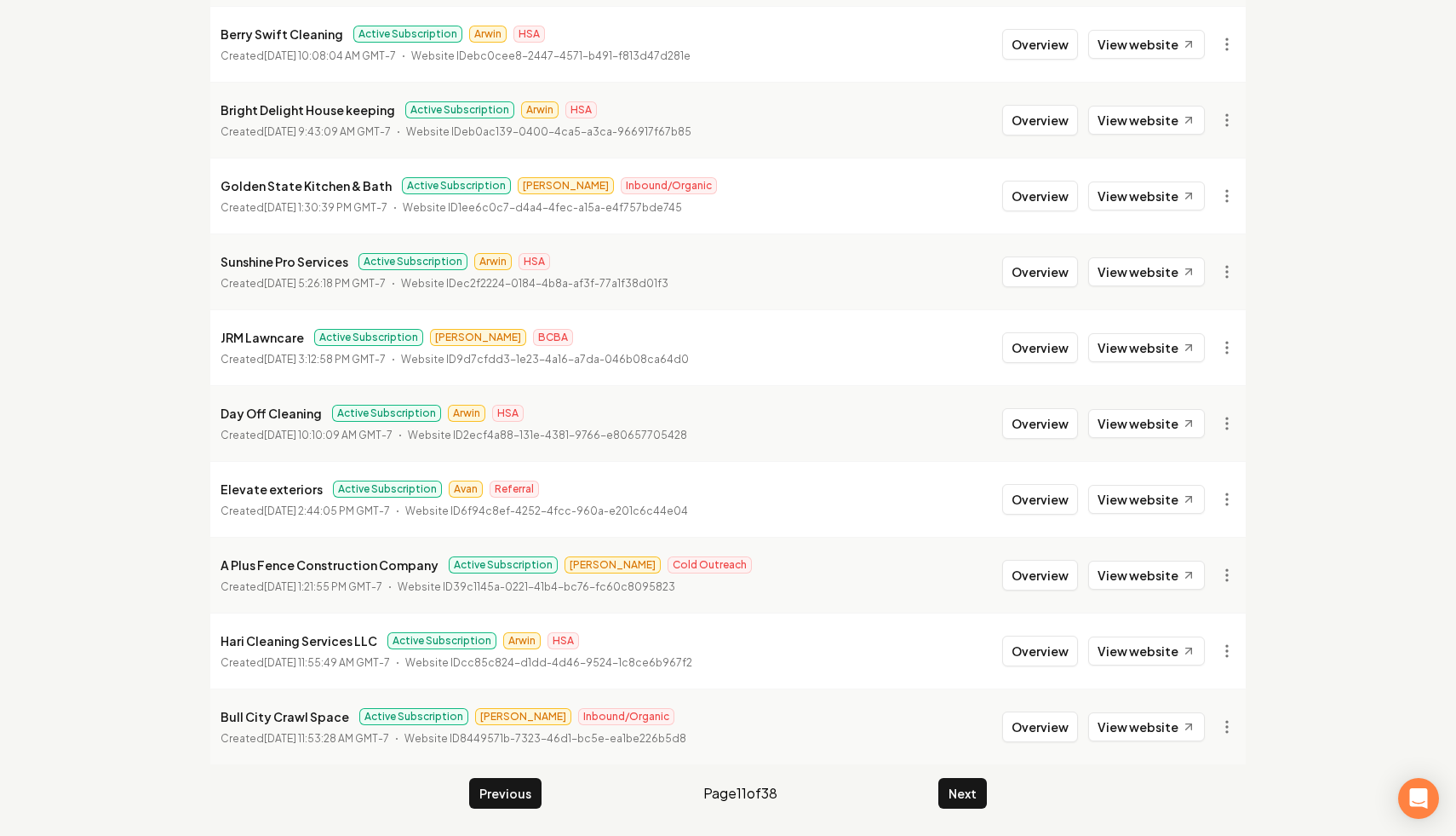
click at [967, 807] on button "Next" at bounding box center [963, 793] width 48 height 30
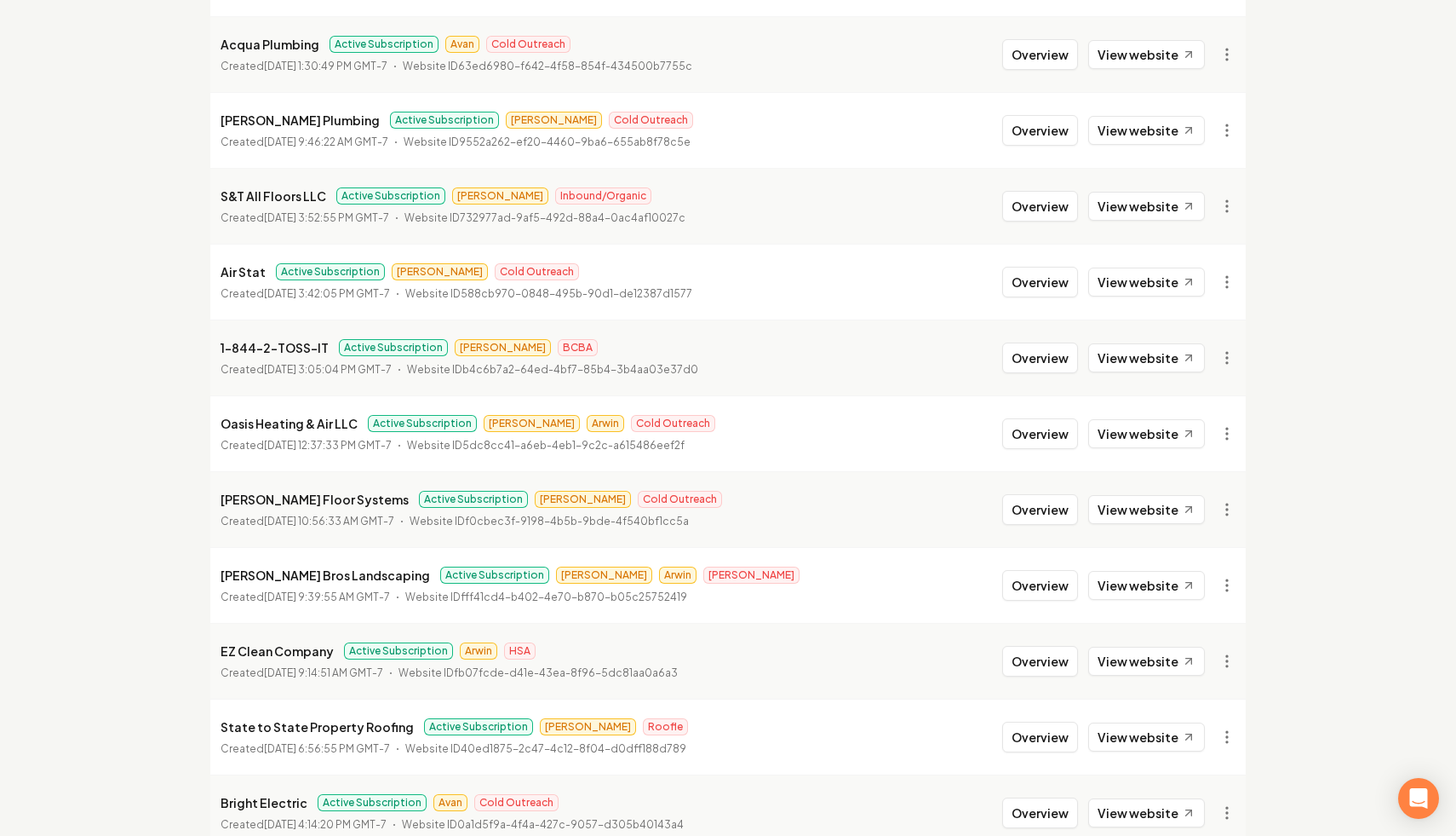
scroll to position [1330, 0]
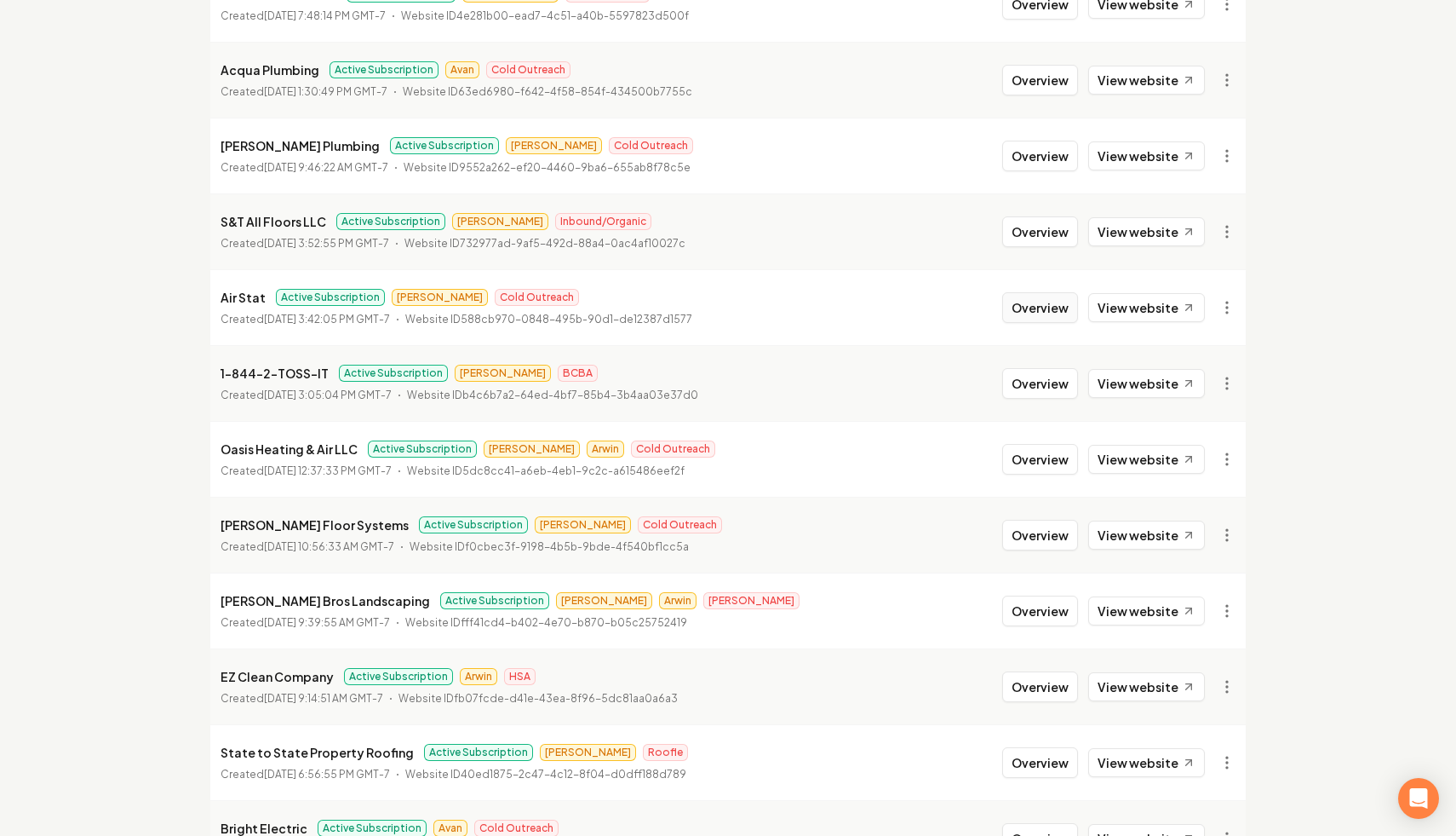
click at [1020, 320] on button "Overview" at bounding box center [1040, 307] width 76 height 30
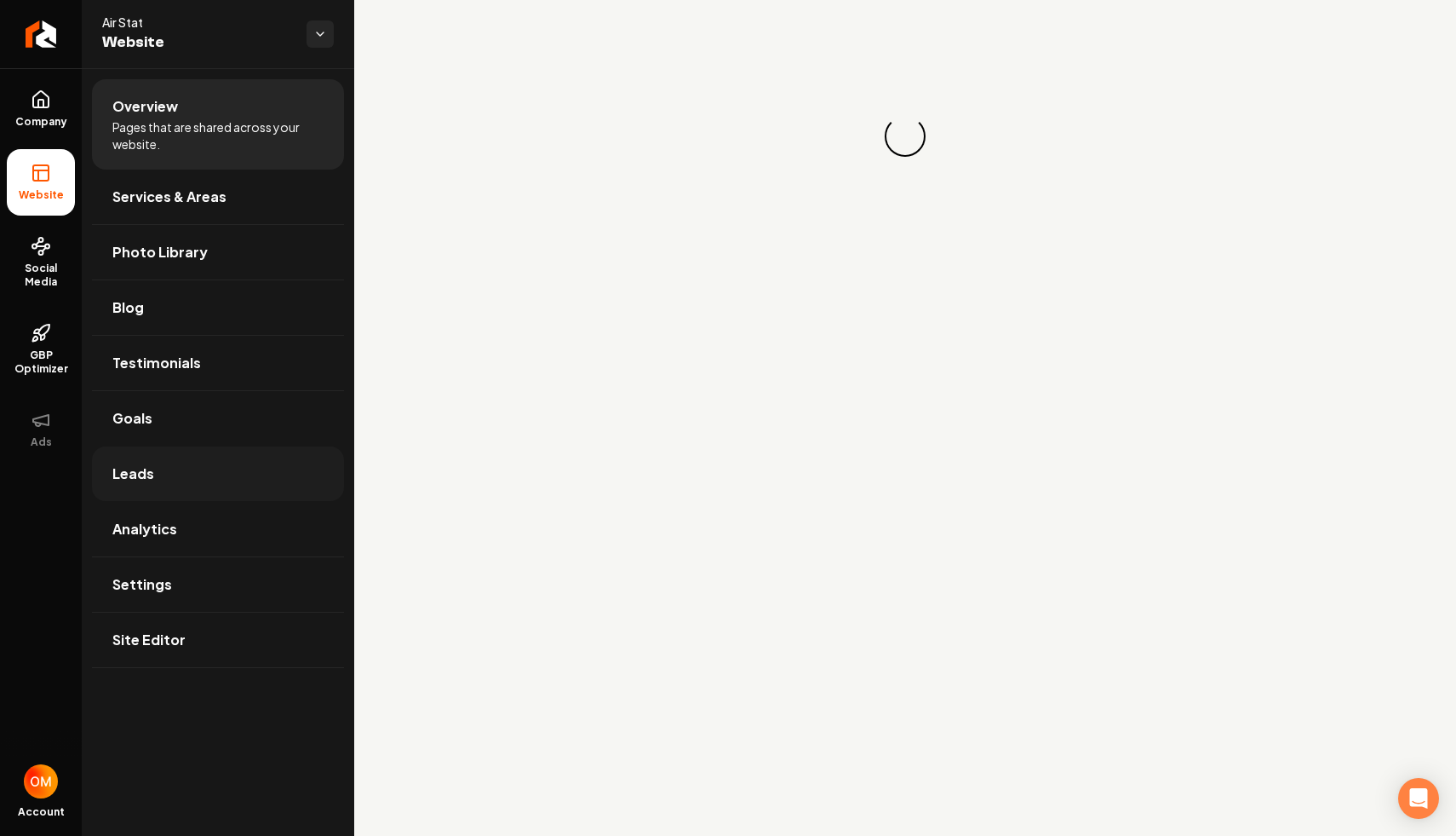
click at [159, 491] on link "Leads" at bounding box center [218, 473] width 252 height 54
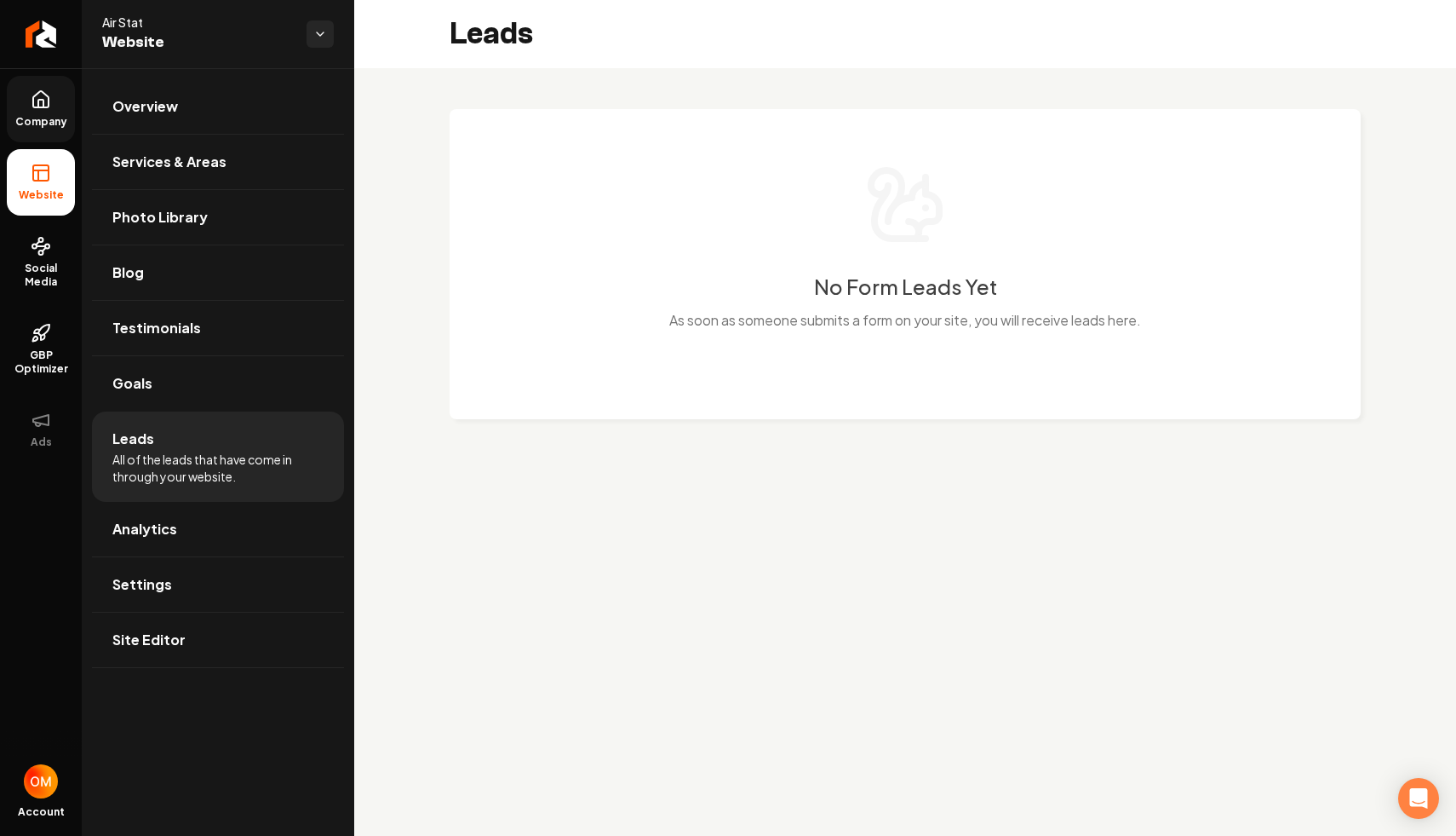
click at [31, 101] on icon at bounding box center [41, 99] width 21 height 21
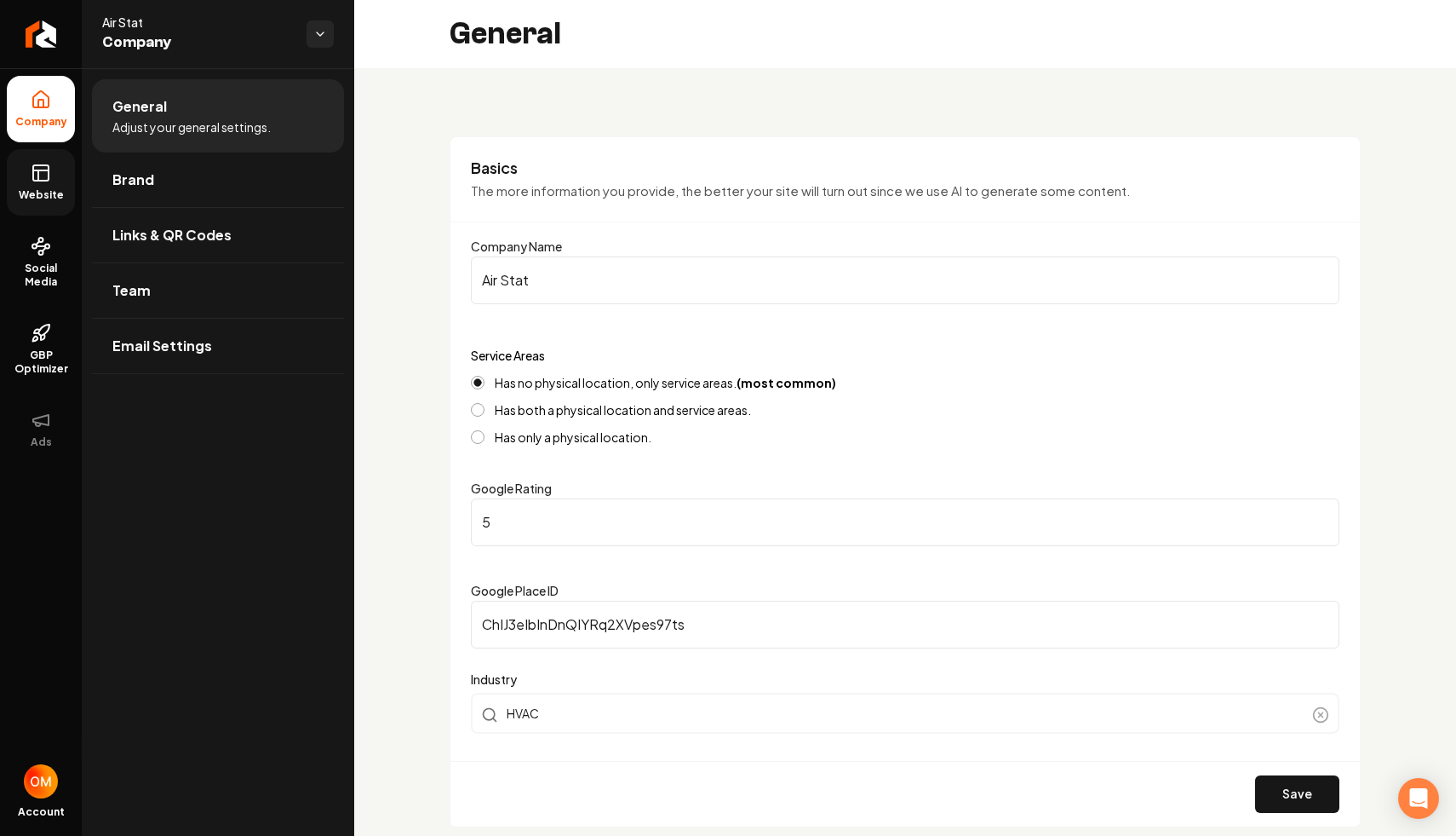
click at [55, 199] on span "Website" at bounding box center [41, 195] width 59 height 14
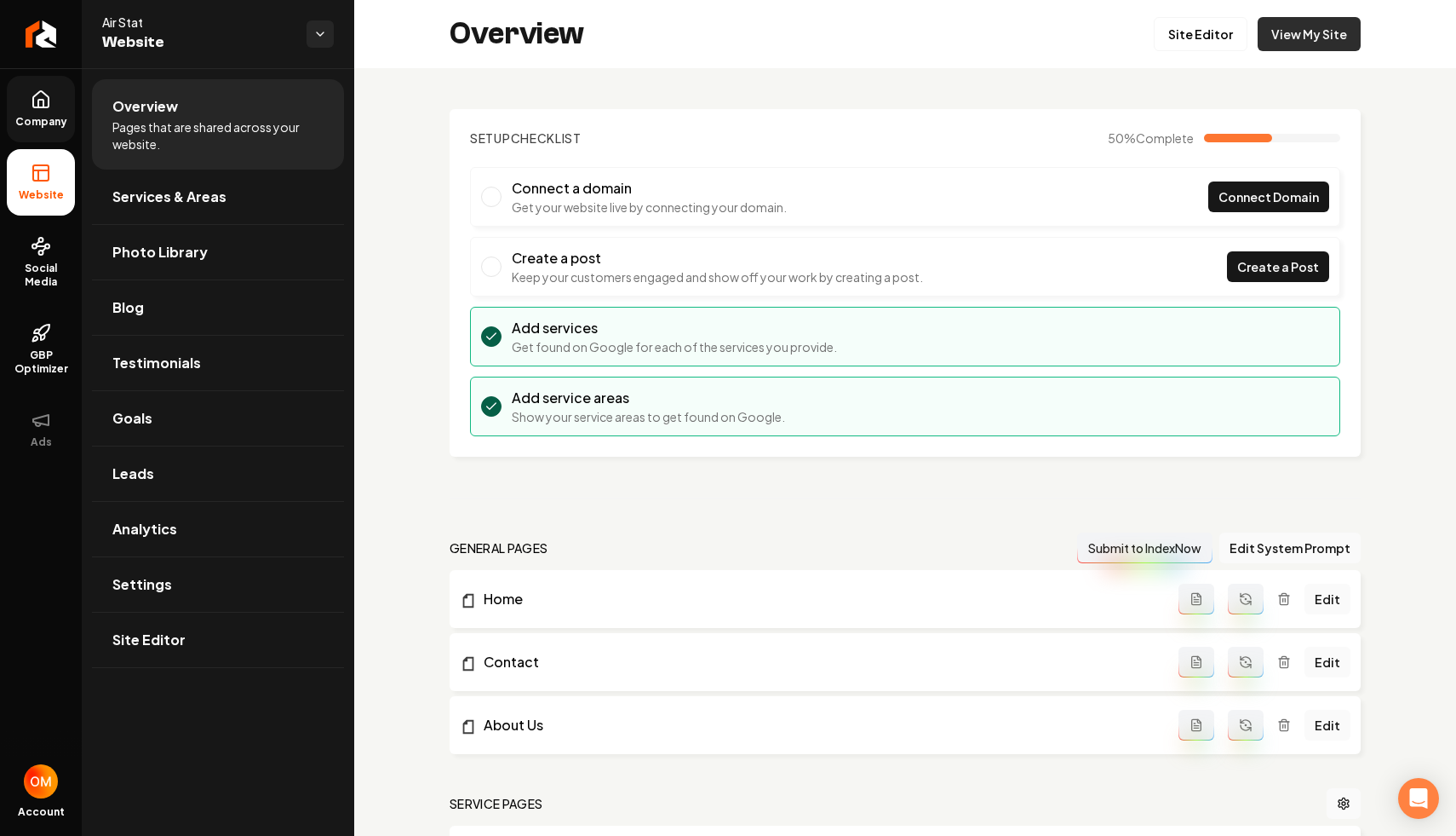
click at [1326, 29] on link "View My Site" at bounding box center [1309, 34] width 103 height 34
click at [23, 43] on link "Return to dashboard" at bounding box center [41, 34] width 82 height 68
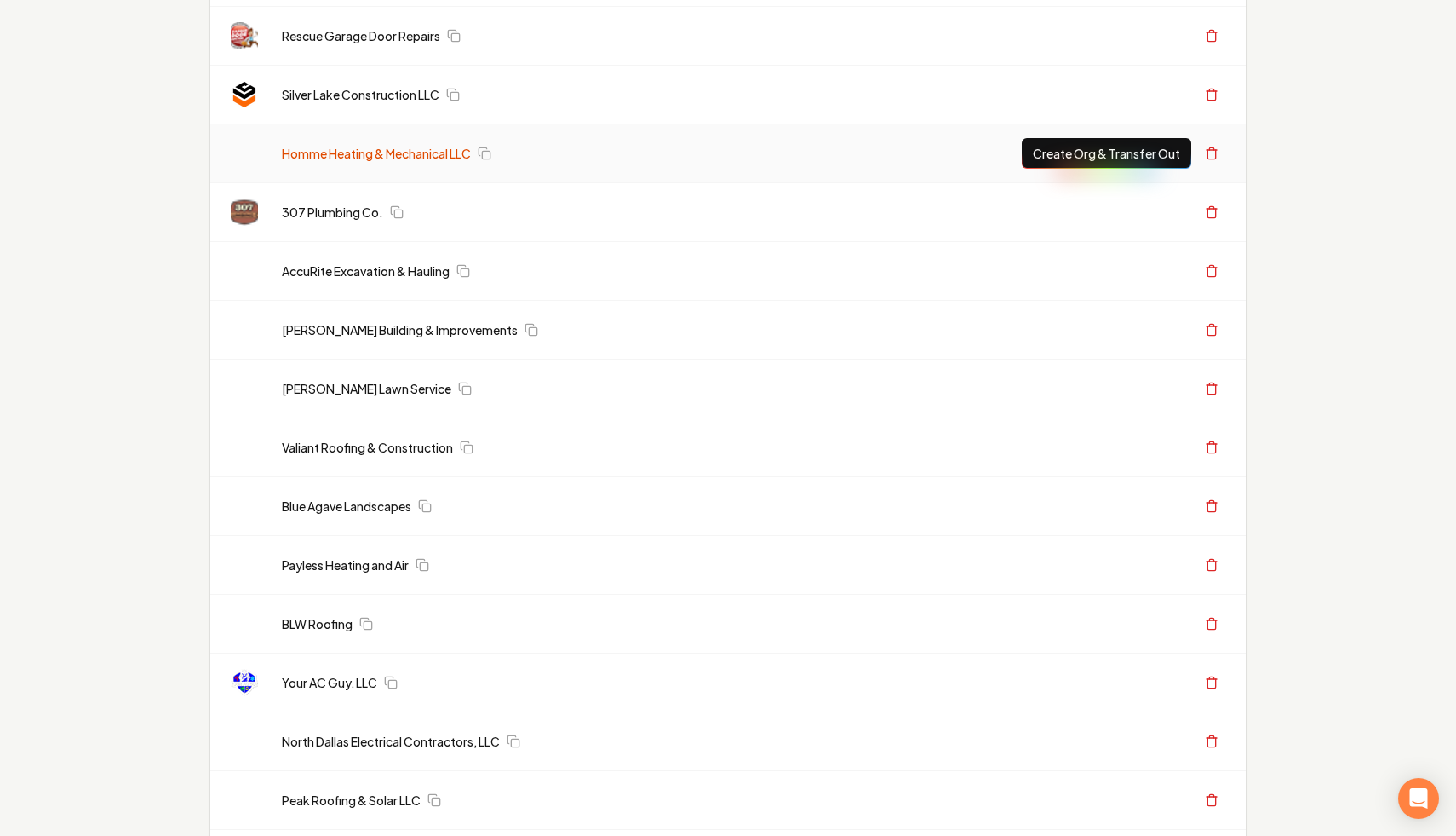
scroll to position [14732, 0]
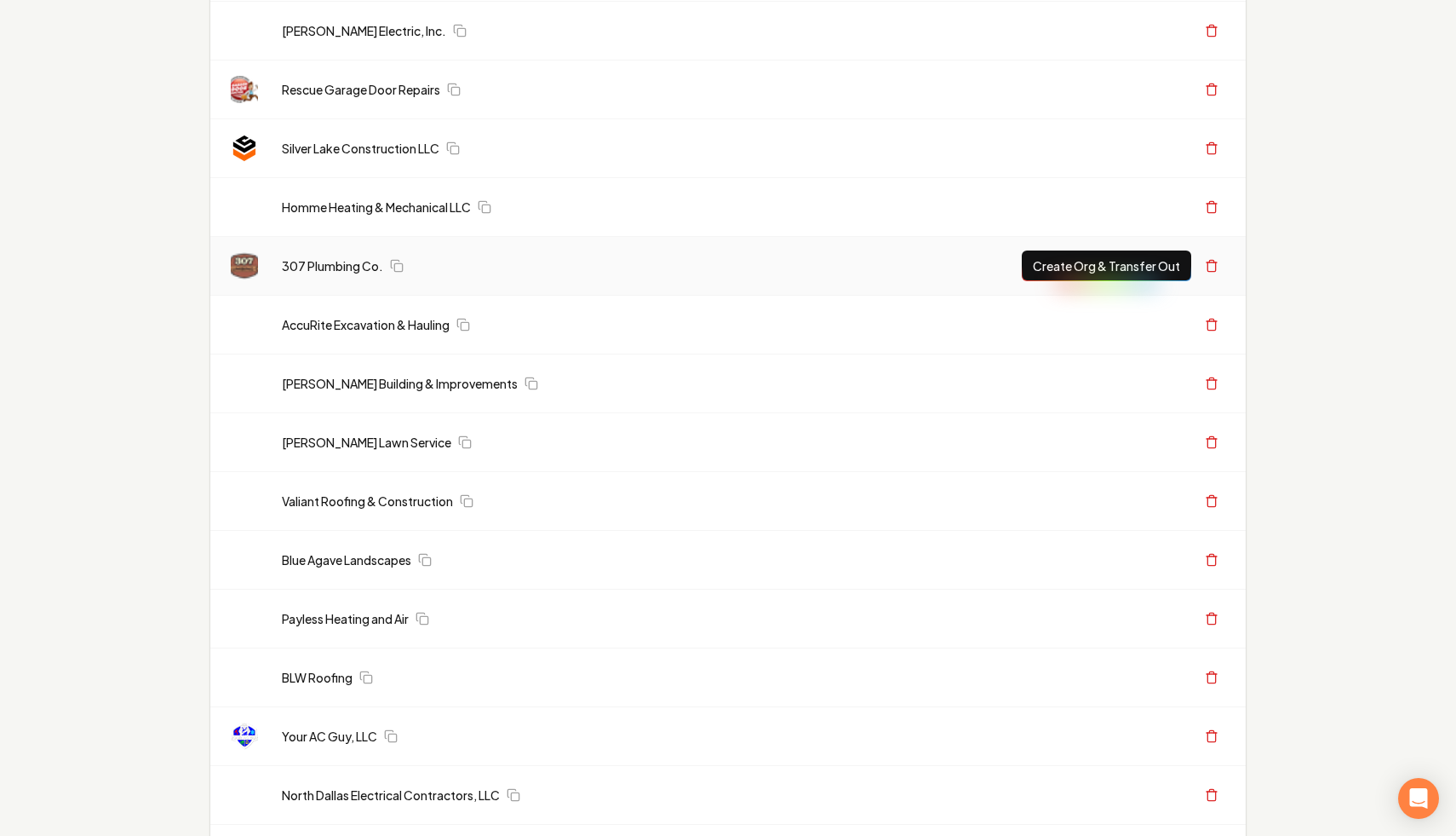
click at [391, 145] on link "Silver Lake Construction LLC" at bounding box center [360, 149] width 157 height 17
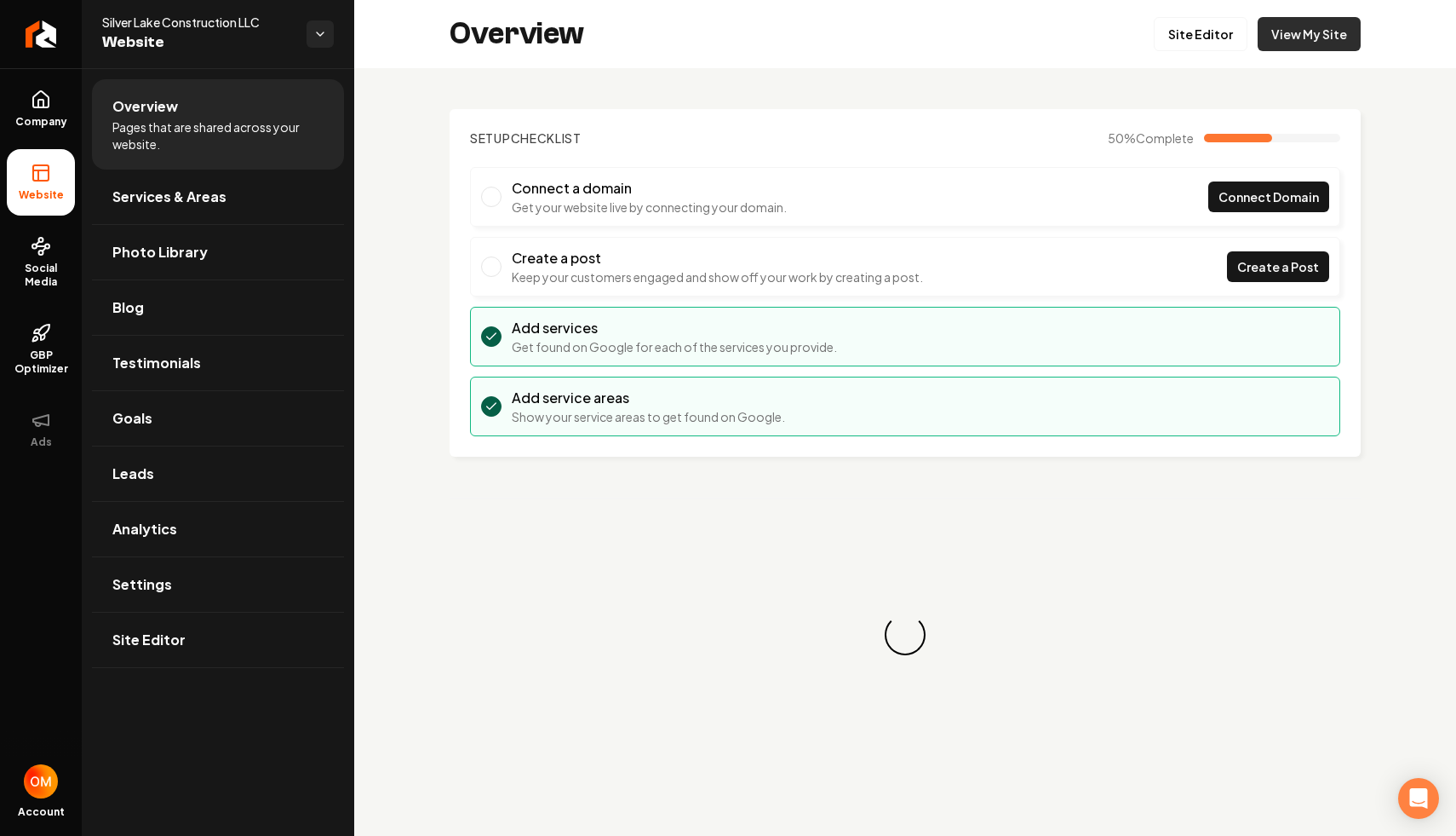
click at [1318, 28] on link "View My Site" at bounding box center [1309, 34] width 103 height 34
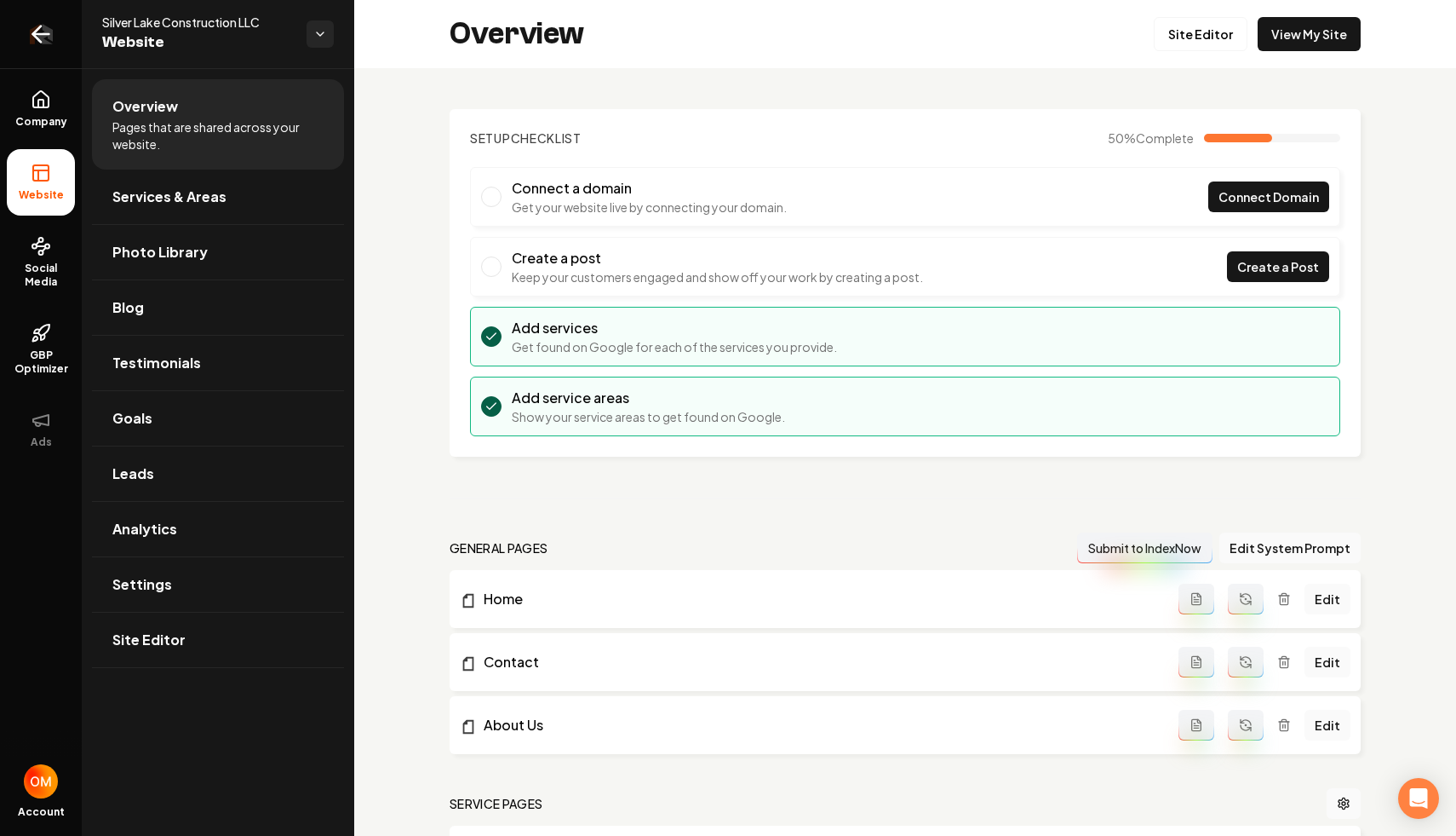
click at [35, 34] on icon "Return to dashboard" at bounding box center [41, 34] width 16 height 0
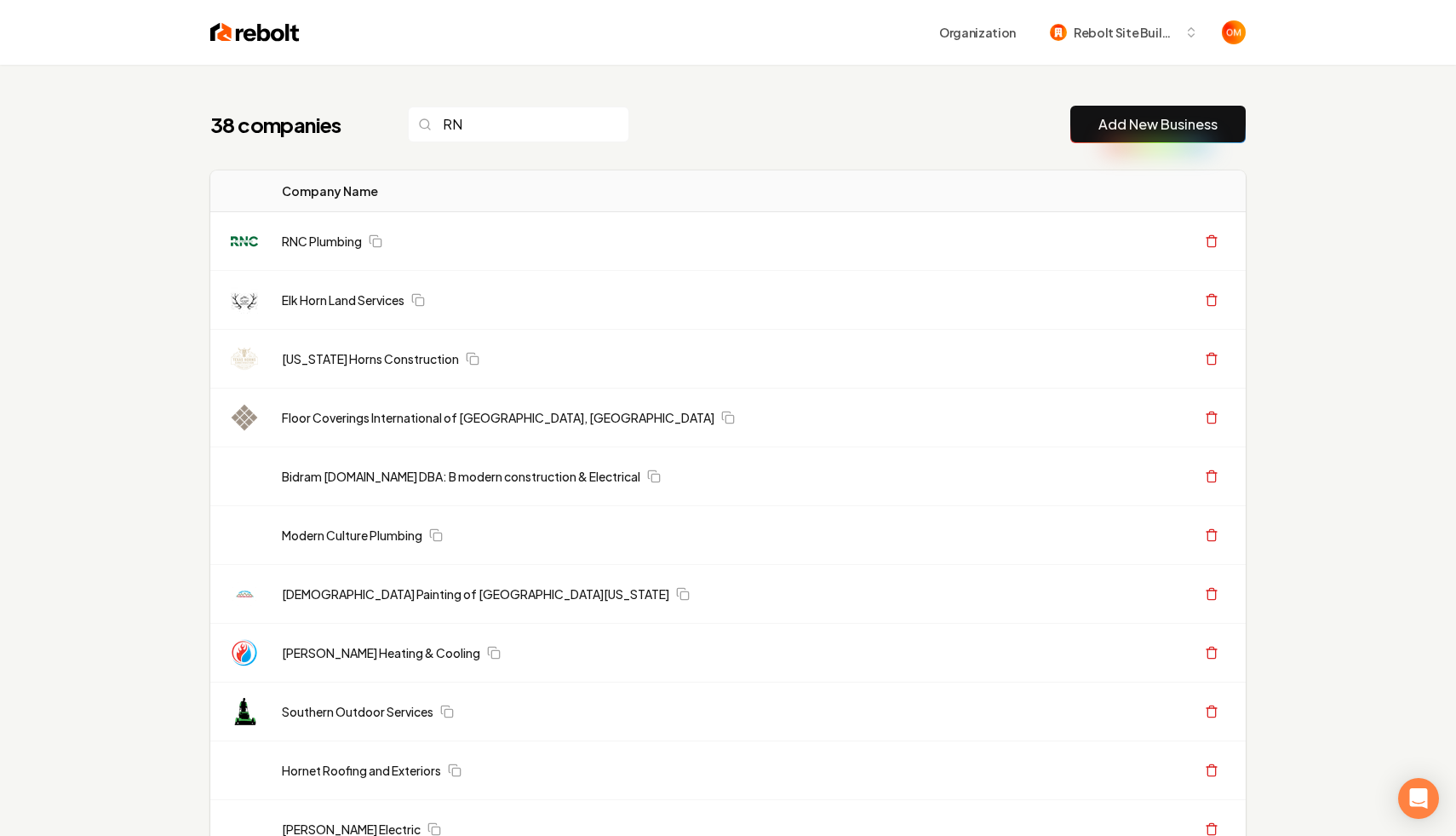
type input "R"
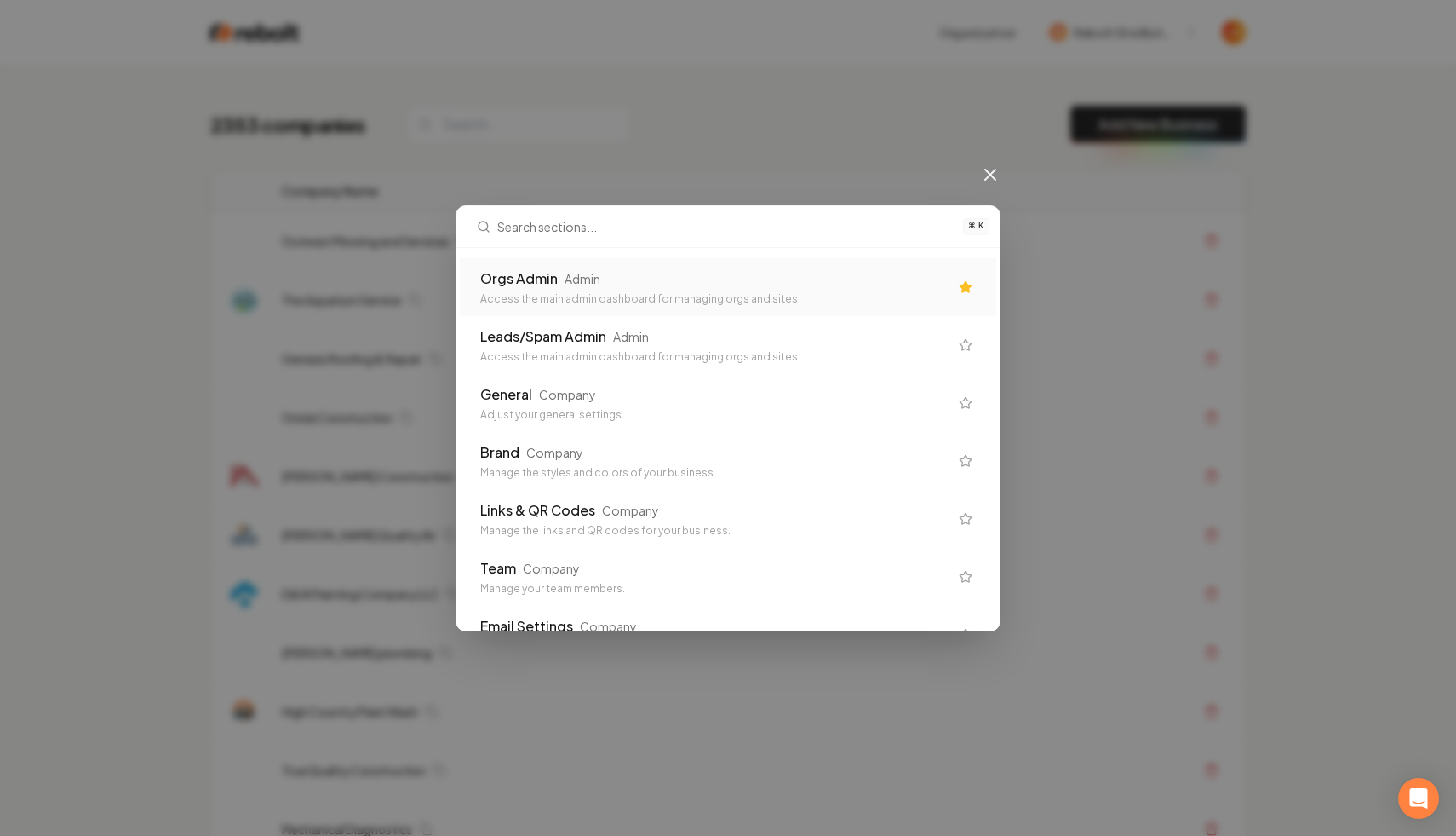
click at [567, 284] on div "Admin" at bounding box center [582, 278] width 35 height 17
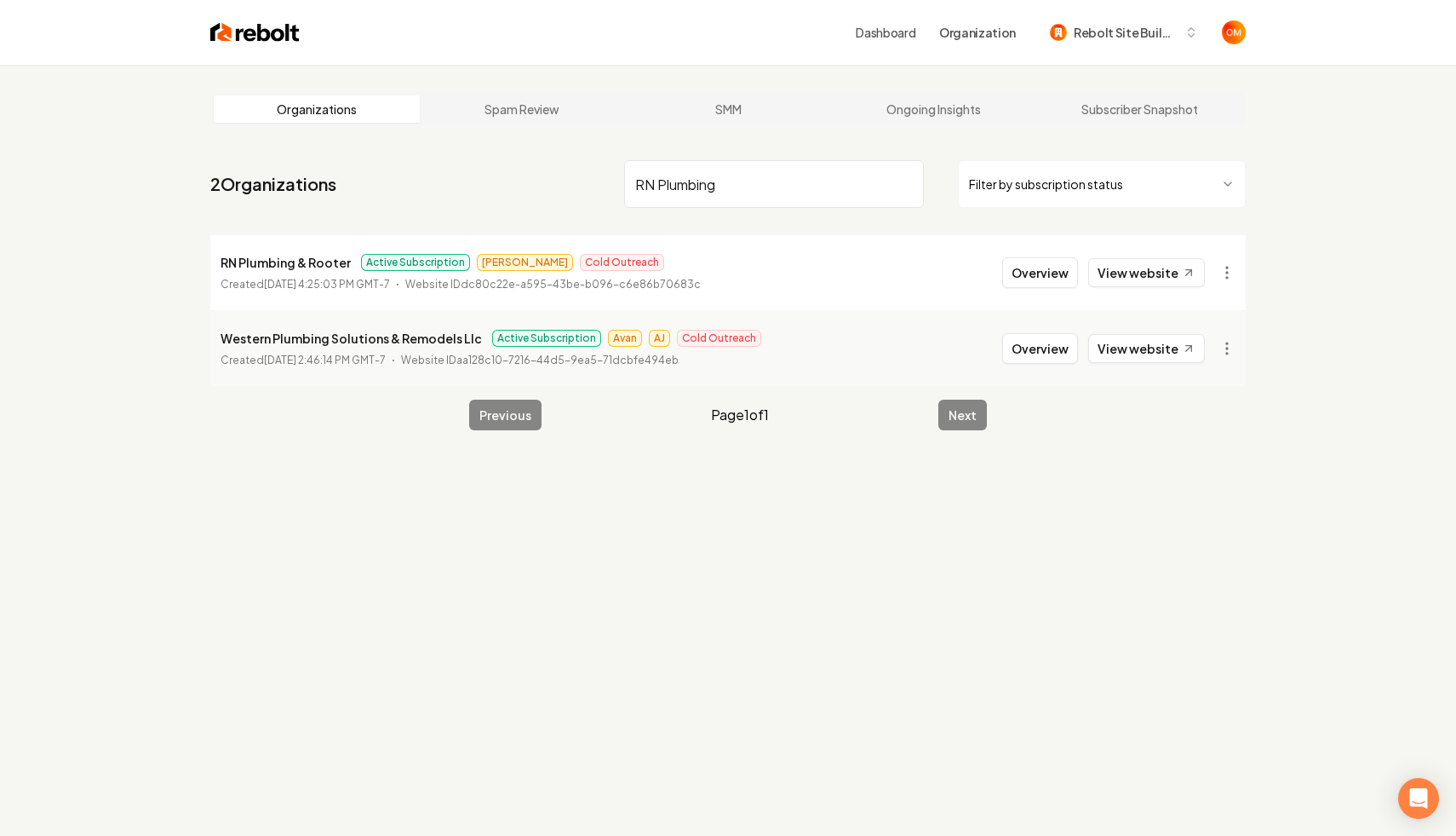
type input "RN Plumbing"
click at [1141, 246] on li "RN Plumbing & Rooter Active Subscription Omar Cold Outreach Created August 7, 2…" at bounding box center [728, 272] width 1035 height 75
click at [1141, 271] on link "View website" at bounding box center [1147, 273] width 117 height 29
